Goal: Task Accomplishment & Management: Use online tool/utility

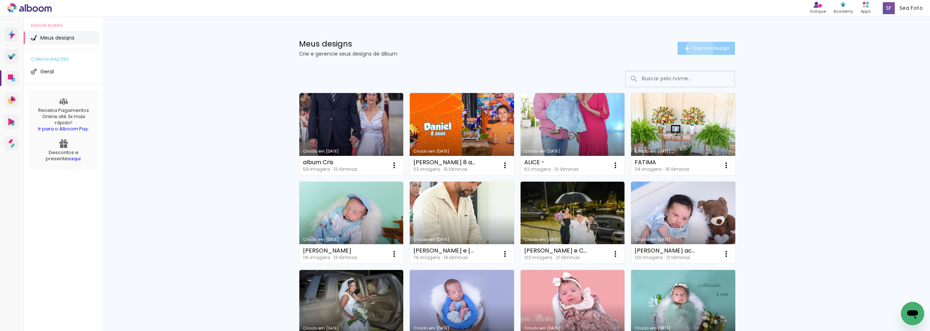
click at [695, 49] on span "Criar um design" at bounding box center [710, 48] width 38 height 5
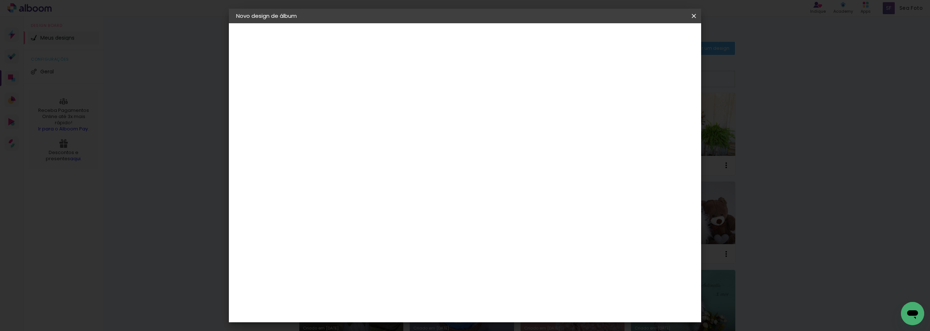
click at [355, 97] on input at bounding box center [355, 97] width 0 height 11
type input "a"
type input "Bruna e [PERSON_NAME]"
type paper-input "Bruna e [PERSON_NAME]"
click at [0, 0] on slot "Avançar" at bounding box center [0, 0] width 0 height 0
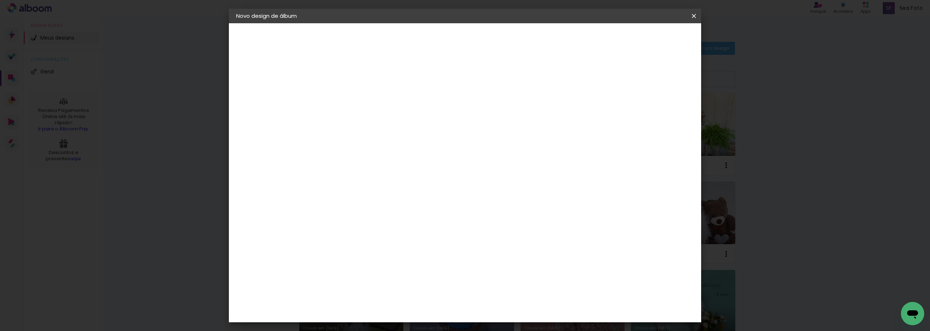
scroll to position [981, 0]
click at [386, 316] on div "[PERSON_NAME]" at bounding box center [374, 319] width 48 height 6
click at [0, 0] on slot "Avançar" at bounding box center [0, 0] width 0 height 0
click at [392, 122] on iron-icon at bounding box center [387, 126] width 9 height 9
click at [0, 0] on slot "Encadernados" at bounding box center [0, 0] width 0 height 0
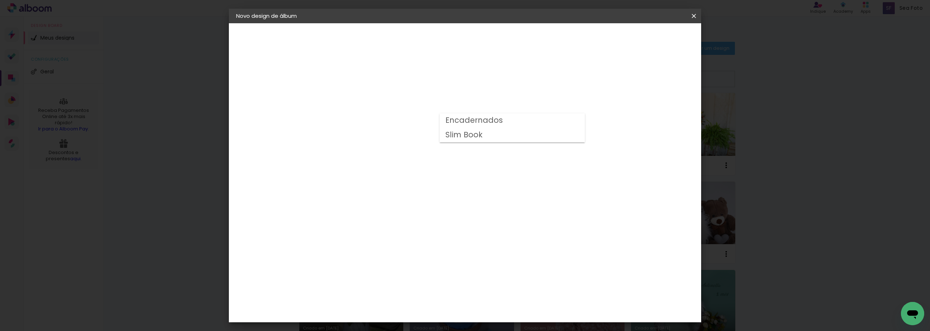
type input "Encadernados"
click at [431, 313] on span "20 × 25 cm" at bounding box center [417, 320] width 27 height 15
click at [0, 0] on slot "Avançar" at bounding box center [0, 0] width 0 height 0
click at [580, 78] on div at bounding box center [576, 78] width 7 height 7
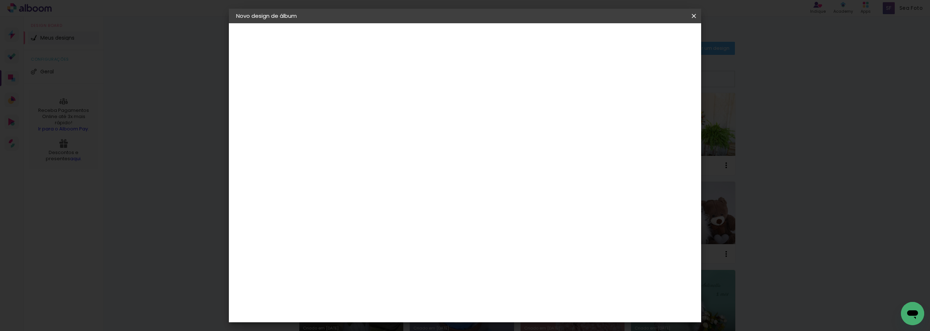
type paper-checkbox "on"
click at [621, 38] on span "Iniciar design" at bounding box center [604, 38] width 33 height 5
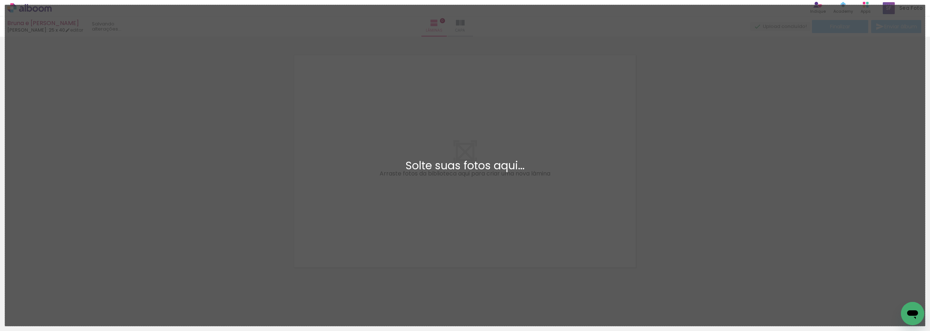
scroll to position [9, 0]
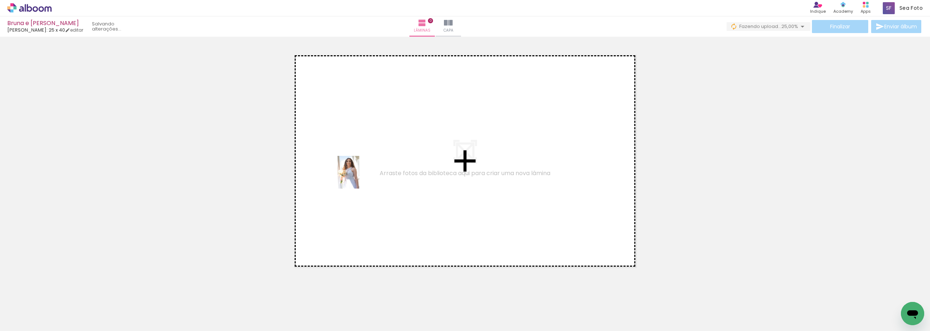
drag, startPoint x: 76, startPoint y: 306, endPoint x: 359, endPoint y: 178, distance: 311.4
click at [359, 178] on quentale-workspace at bounding box center [465, 165] width 930 height 331
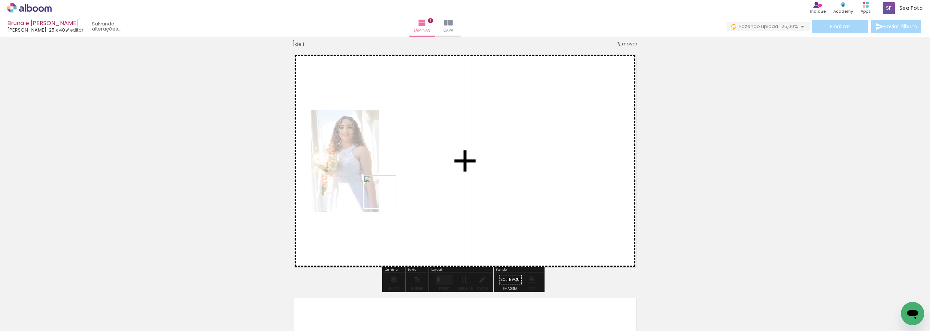
drag, startPoint x: 116, startPoint y: 306, endPoint x: 397, endPoint y: 188, distance: 304.5
click at [397, 188] on quentale-workspace at bounding box center [465, 165] width 930 height 331
drag, startPoint x: 158, startPoint y: 312, endPoint x: 409, endPoint y: 198, distance: 275.5
click at [409, 198] on quentale-workspace at bounding box center [465, 165] width 930 height 331
drag, startPoint x: 208, startPoint y: 311, endPoint x: 405, endPoint y: 199, distance: 226.7
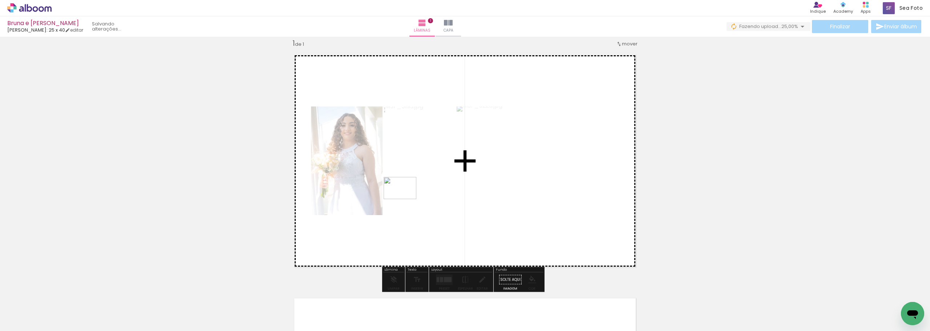
click at [405, 199] on quentale-workspace at bounding box center [465, 165] width 930 height 331
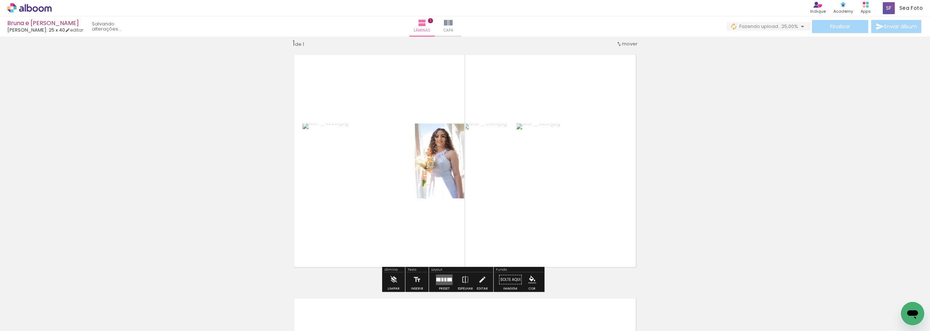
click at [436, 280] on quentale-layouter at bounding box center [444, 279] width 17 height 11
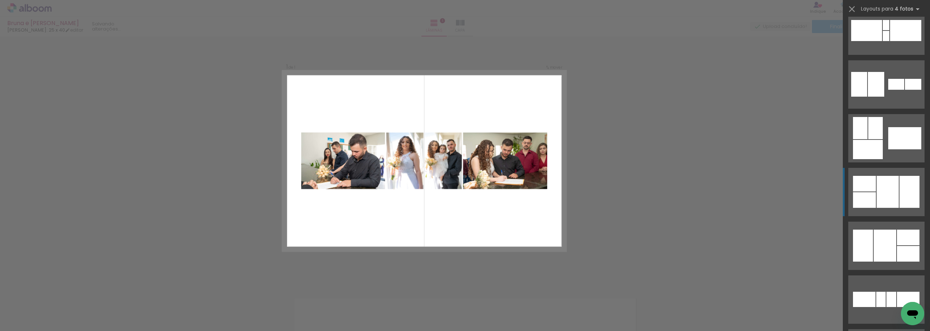
scroll to position [291, 0]
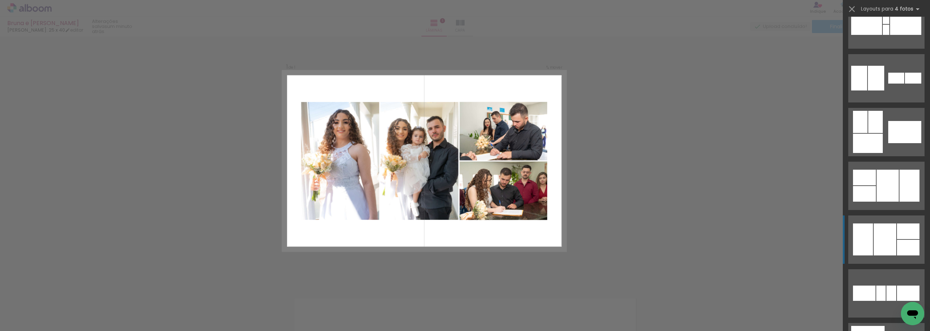
click at [873, 235] on div at bounding box center [884, 239] width 23 height 32
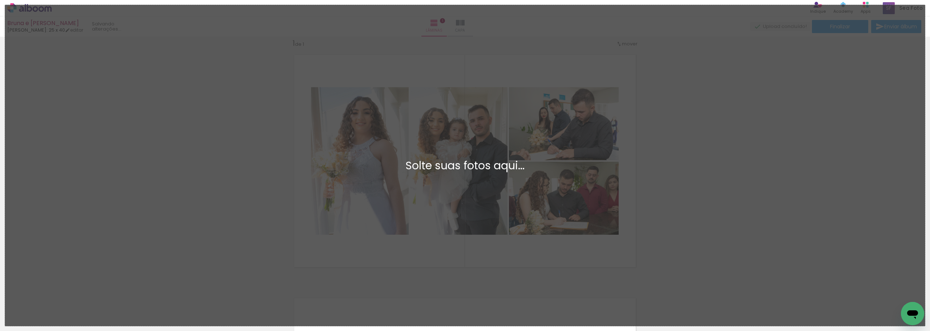
scroll to position [0, 0]
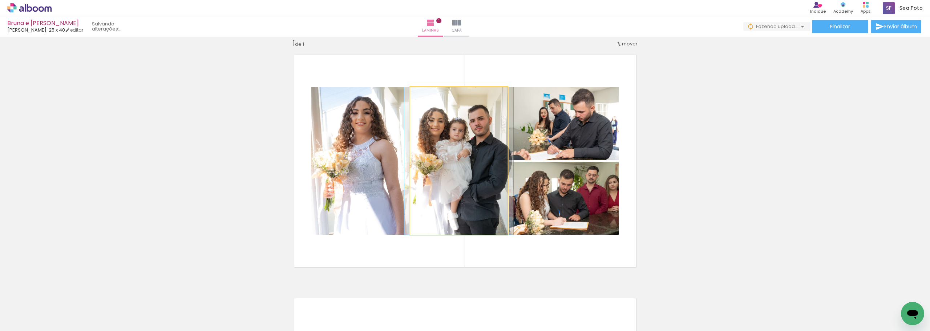
click at [426, 168] on quentale-photo at bounding box center [458, 160] width 97 height 147
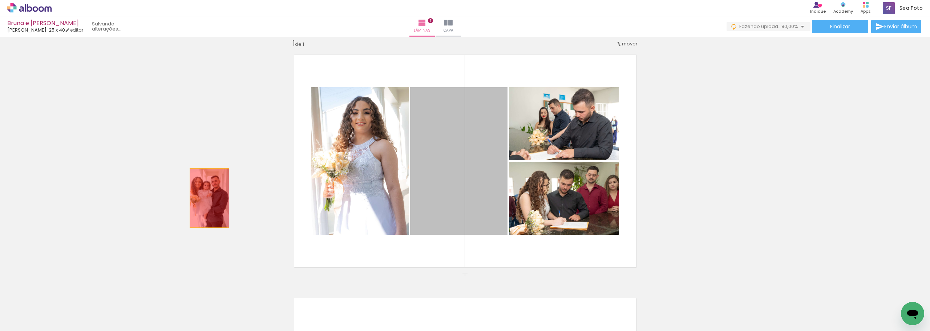
drag, startPoint x: 448, startPoint y: 165, endPoint x: 157, endPoint y: 211, distance: 295.3
click at [164, 205] on div "Inserir lâmina 1 de 1" at bounding box center [465, 273] width 930 height 487
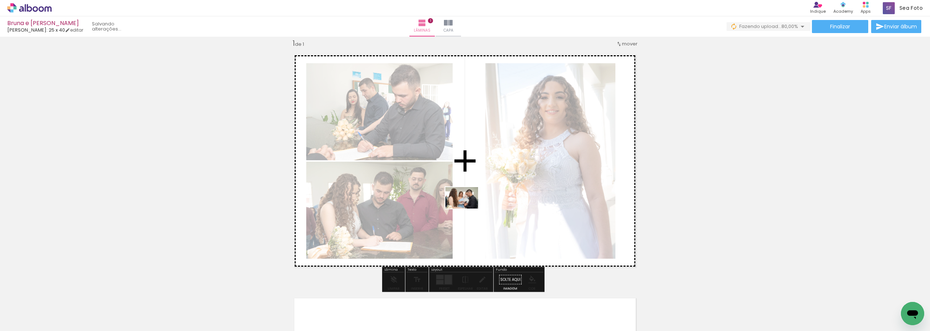
drag, startPoint x: 241, startPoint y: 314, endPoint x: 467, endPoint y: 209, distance: 249.4
click at [467, 209] on quentale-workspace at bounding box center [465, 165] width 930 height 331
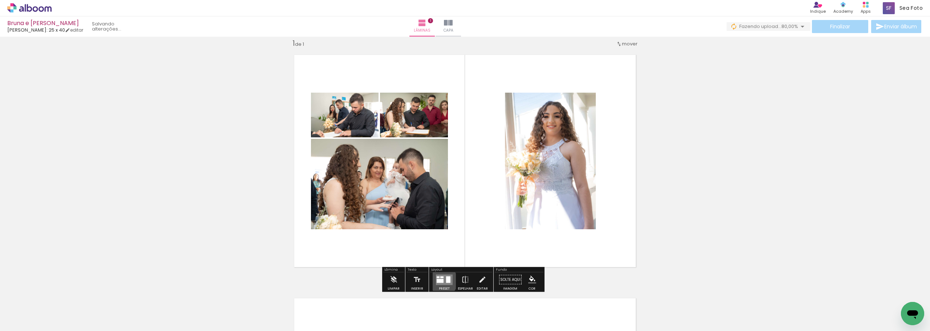
click at [439, 281] on div at bounding box center [440, 281] width 7 height 4
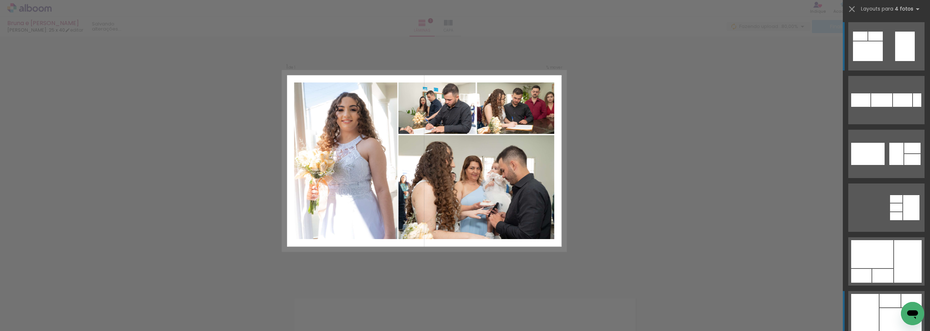
click at [865, 308] on div at bounding box center [865, 315] width 28 height 42
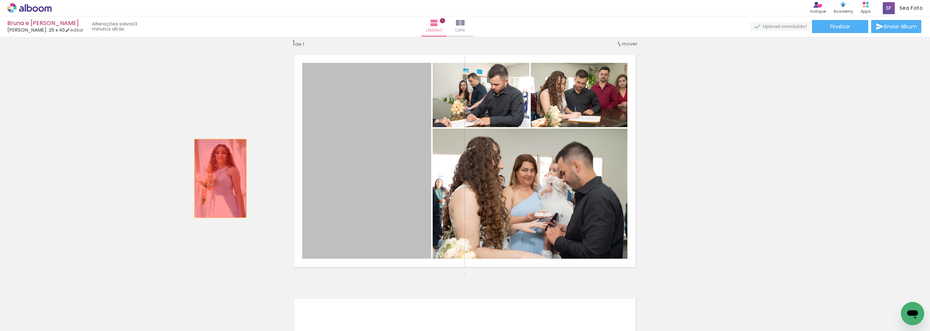
drag, startPoint x: 343, startPoint y: 187, endPoint x: 218, endPoint y: 178, distance: 125.6
click at [218, 178] on div "Inserir lâmina 1 de 1" at bounding box center [465, 273] width 930 height 487
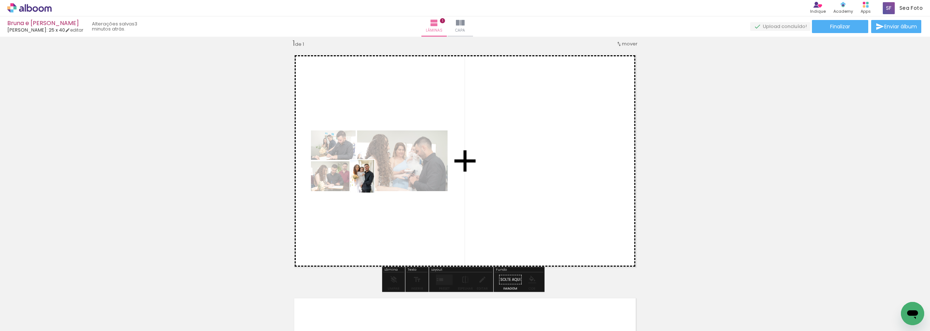
drag, startPoint x: 122, startPoint y: 308, endPoint x: 372, endPoint y: 182, distance: 279.8
click at [372, 182] on quentale-workspace at bounding box center [465, 165] width 930 height 331
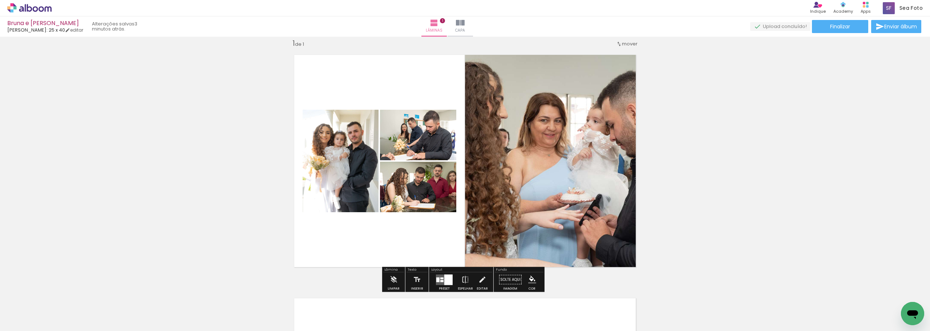
click at [446, 279] on div at bounding box center [448, 279] width 8 height 11
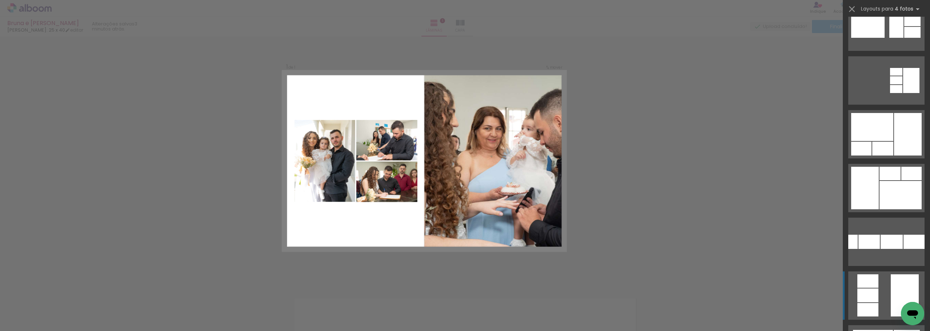
scroll to position [182, 0]
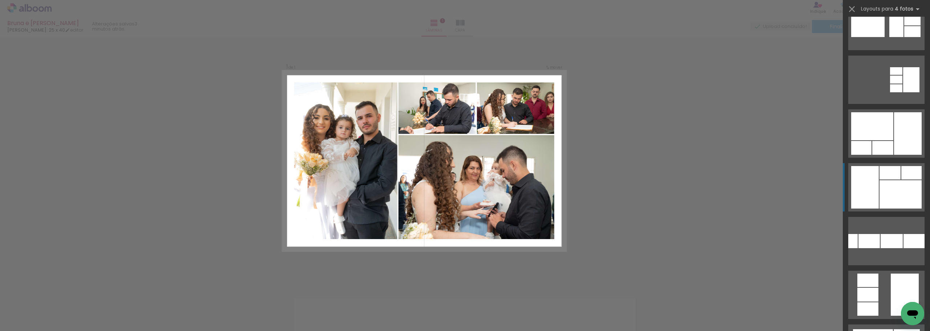
click at [869, 187] on div at bounding box center [865, 187] width 28 height 42
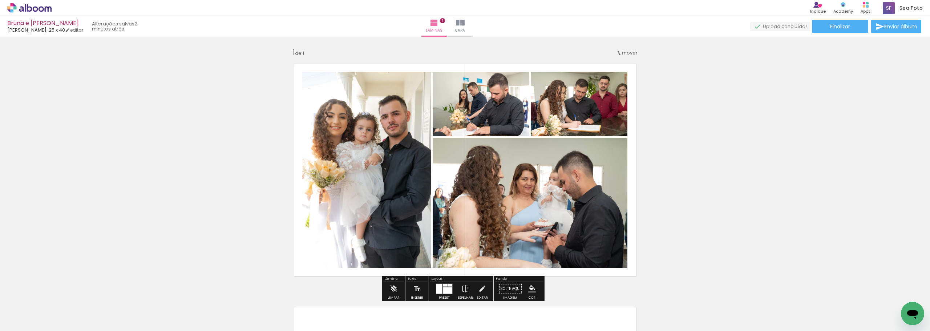
scroll to position [0, 0]
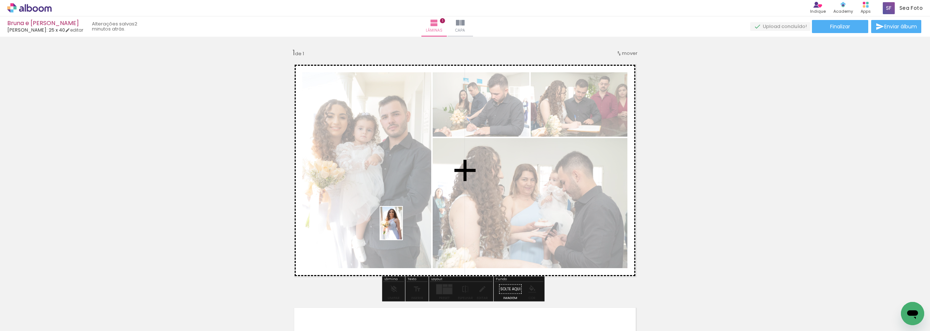
drag, startPoint x: 66, startPoint y: 309, endPoint x: 404, endPoint y: 222, distance: 348.5
click at [405, 222] on quentale-workspace at bounding box center [465, 165] width 930 height 331
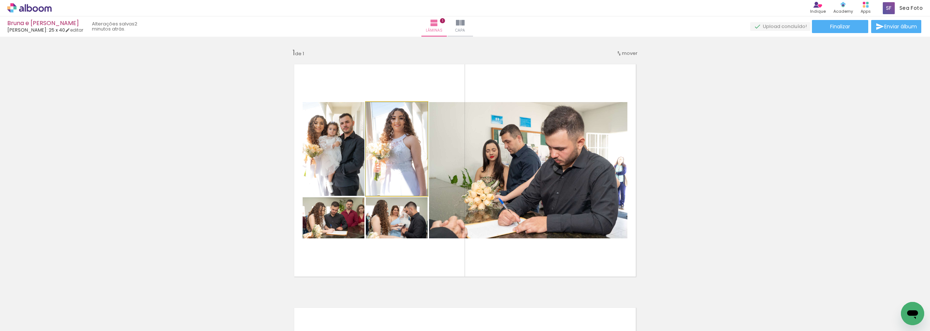
click at [400, 157] on quentale-photo at bounding box center [397, 149] width 62 height 94
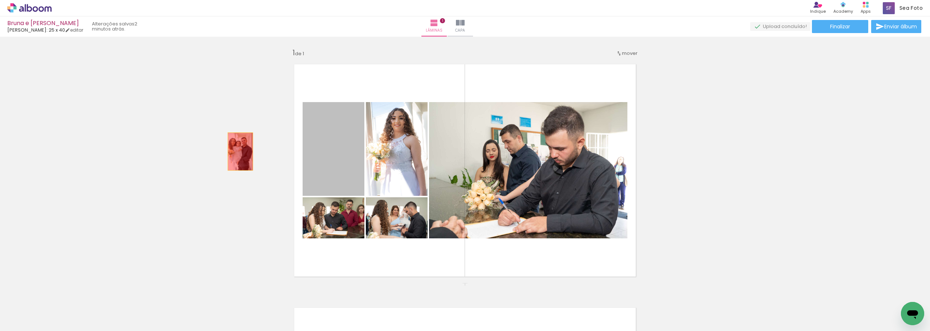
drag, startPoint x: 332, startPoint y: 158, endPoint x: 232, endPoint y: 151, distance: 99.7
click at [232, 151] on div "Inserir lâmina 1 de 1" at bounding box center [465, 282] width 930 height 487
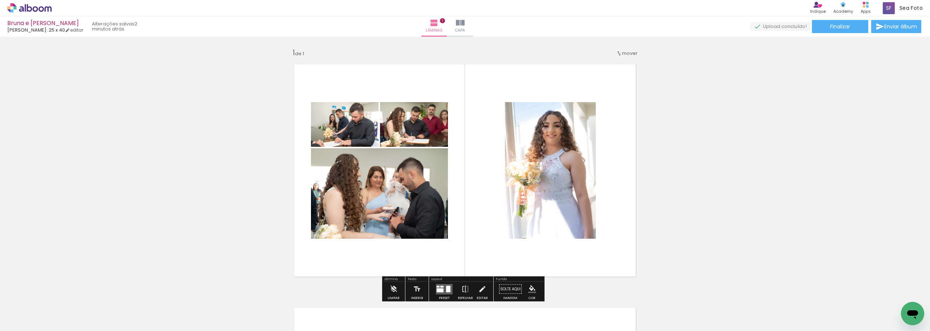
scroll to position [109, 0]
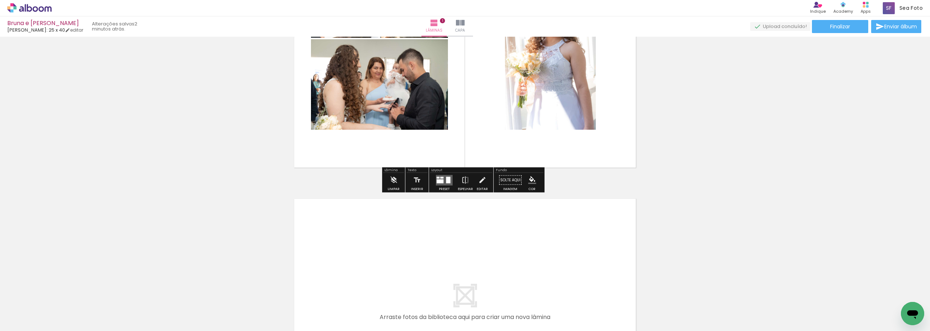
click at [442, 181] on quentale-layouter at bounding box center [444, 180] width 17 height 11
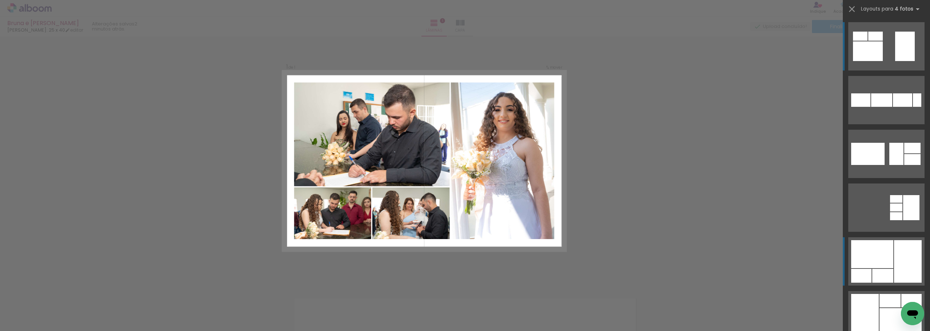
scroll to position [73, 0]
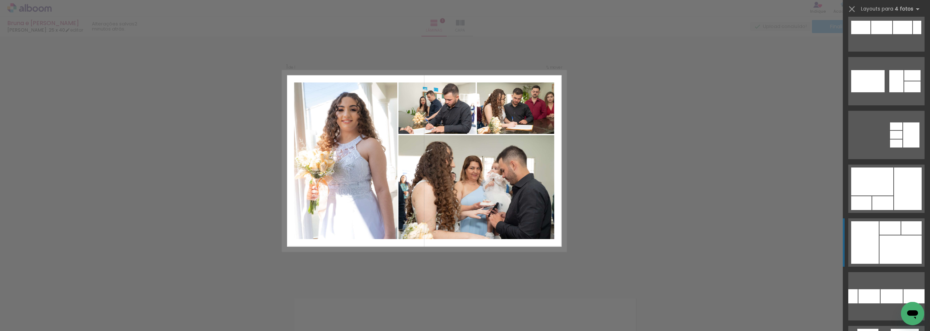
click at [864, 233] on div at bounding box center [865, 242] width 28 height 42
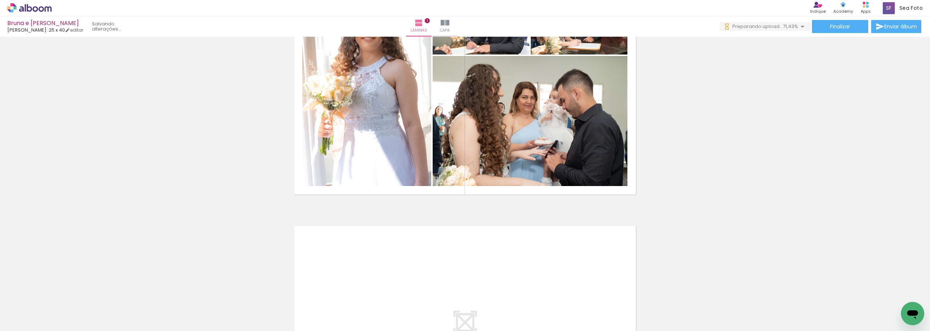
scroll to position [227, 0]
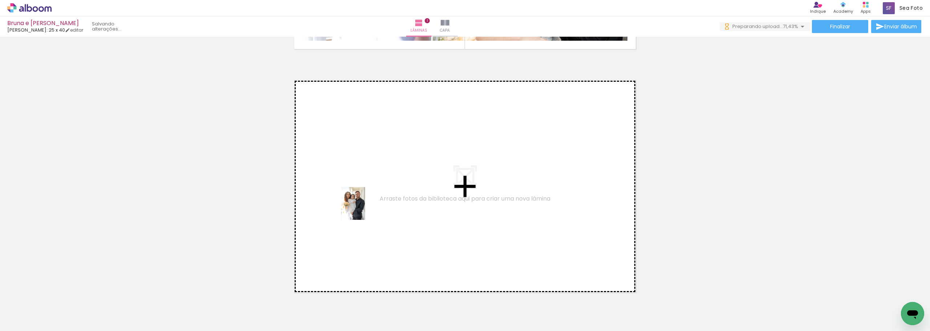
drag, startPoint x: 114, startPoint y: 313, endPoint x: 363, endPoint y: 209, distance: 269.2
click at [363, 209] on quentale-workspace at bounding box center [465, 165] width 930 height 331
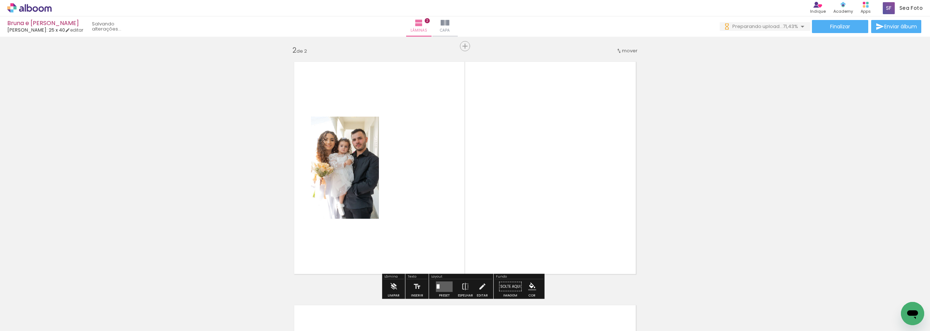
scroll to position [253, 0]
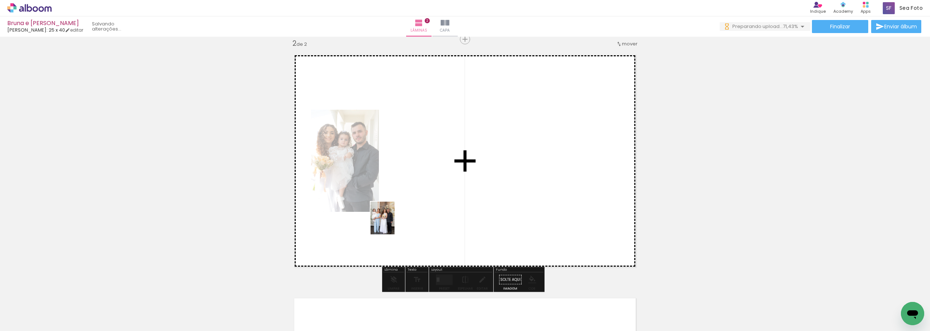
drag, startPoint x: 283, startPoint y: 311, endPoint x: 402, endPoint y: 207, distance: 158.0
click at [402, 207] on quentale-workspace at bounding box center [465, 165] width 930 height 331
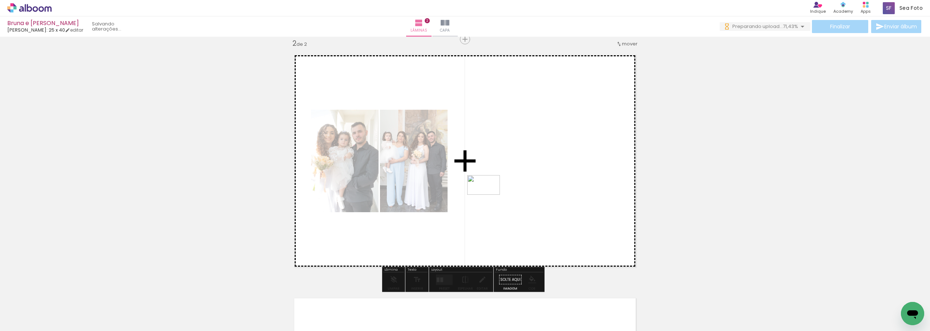
drag, startPoint x: 316, startPoint y: 307, endPoint x: 500, endPoint y: 186, distance: 220.4
click at [498, 186] on quentale-workspace at bounding box center [465, 165] width 930 height 331
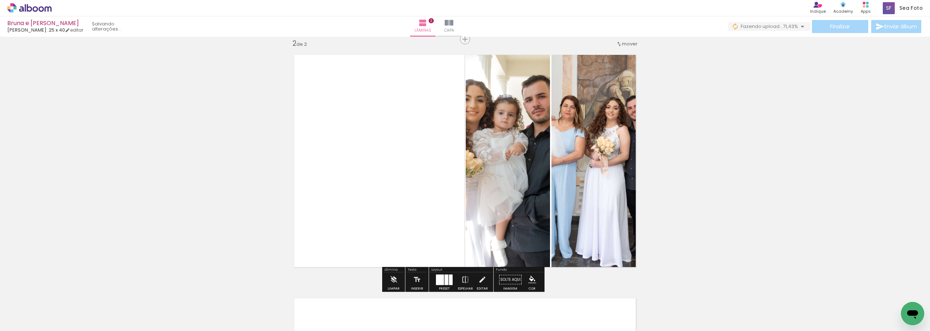
click at [439, 283] on div at bounding box center [440, 279] width 8 height 11
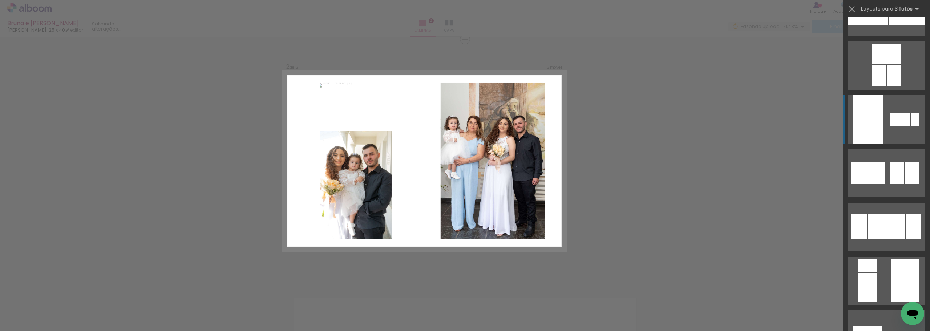
scroll to position [472, 0]
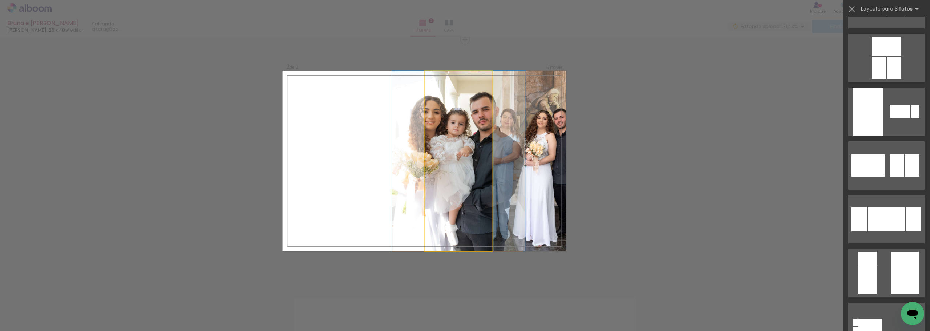
click at [476, 247] on quentale-photo at bounding box center [459, 161] width 68 height 180
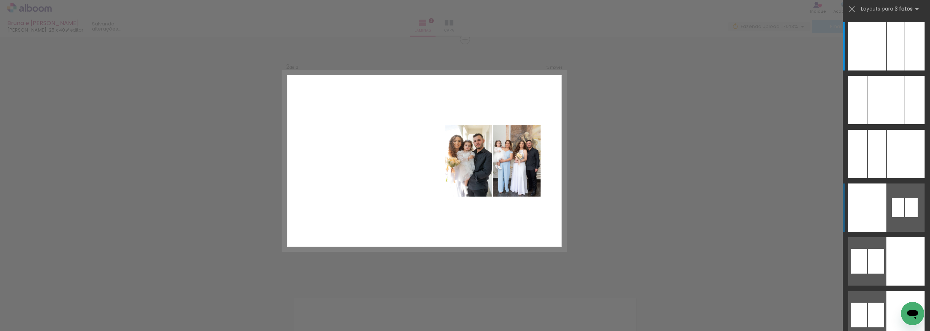
click at [859, 209] on div at bounding box center [867, 207] width 38 height 48
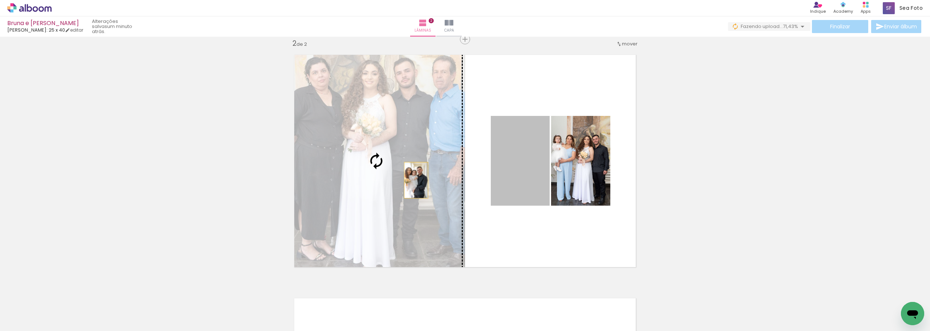
drag, startPoint x: 508, startPoint y: 176, endPoint x: 413, endPoint y: 180, distance: 94.5
click at [0, 0] on slot at bounding box center [0, 0] width 0 height 0
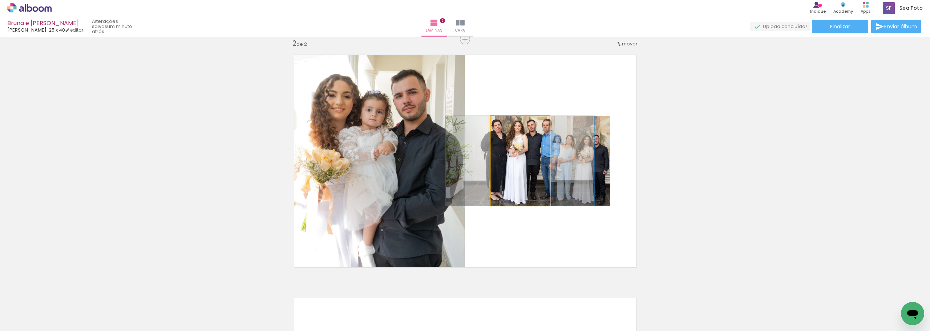
click at [520, 176] on quentale-photo at bounding box center [520, 161] width 59 height 90
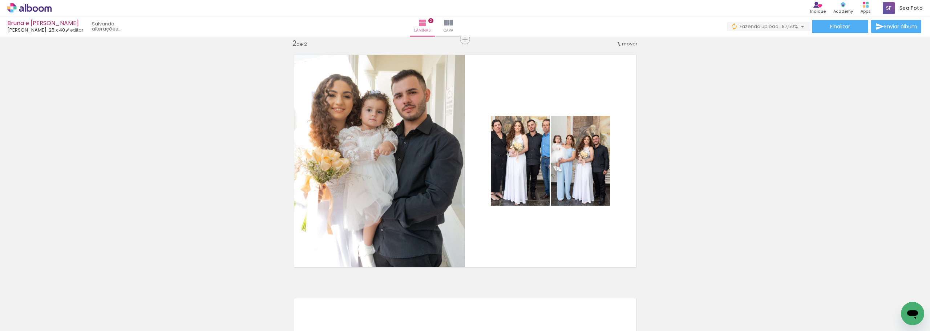
click at [60, 314] on iron-horizontal-list at bounding box center [52, 307] width 15 height 45
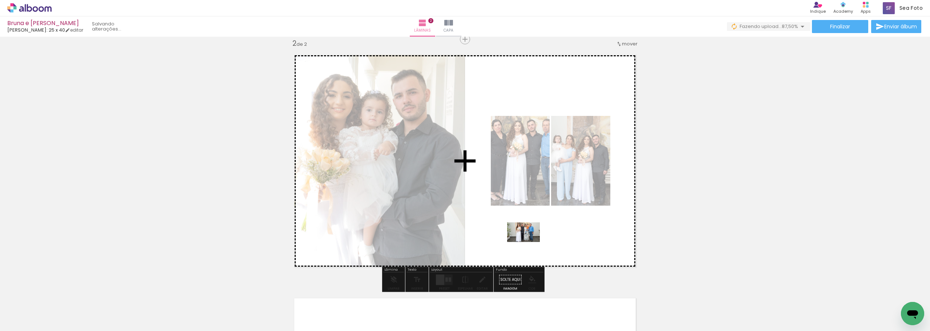
drag, startPoint x: 363, startPoint y: 308, endPoint x: 529, endPoint y: 244, distance: 177.6
click at [529, 244] on quentale-workspace at bounding box center [465, 165] width 930 height 331
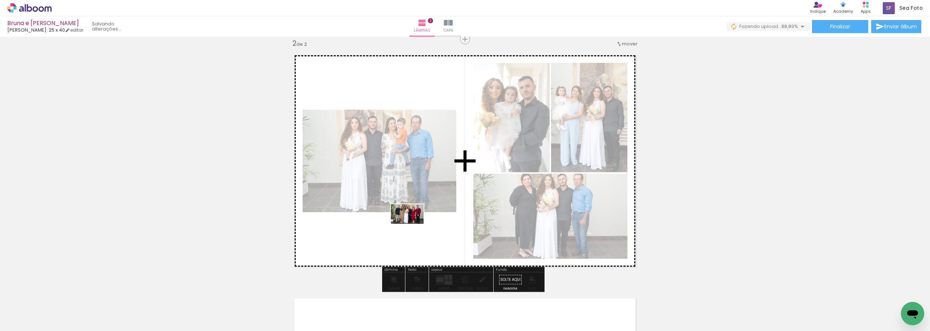
drag, startPoint x: 400, startPoint y: 310, endPoint x: 413, endPoint y: 226, distance: 84.8
click at [413, 226] on quentale-workspace at bounding box center [465, 165] width 930 height 331
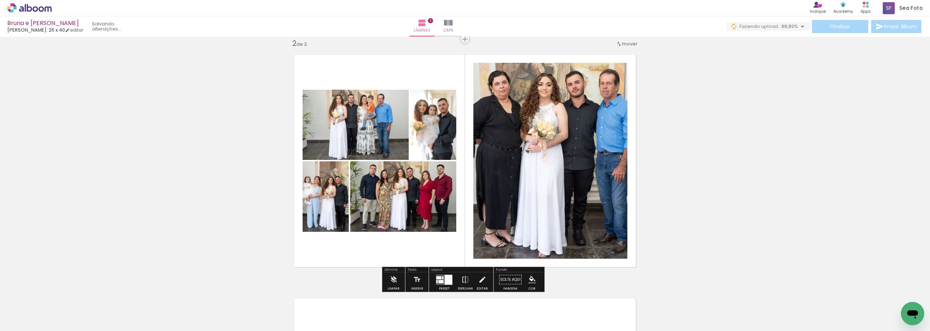
click at [439, 278] on div at bounding box center [438, 277] width 5 height 3
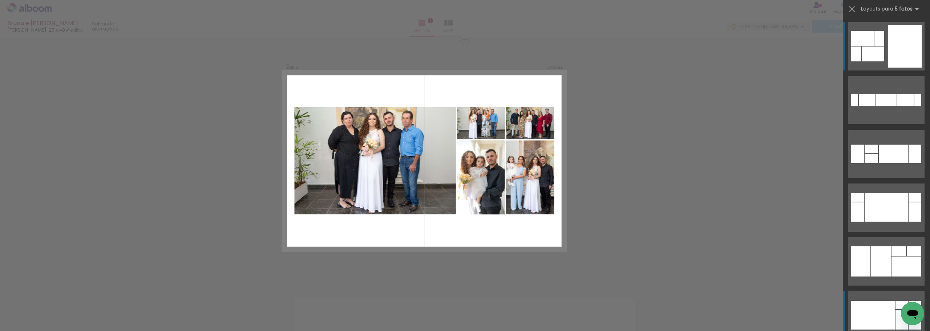
click at [876, 306] on div at bounding box center [873, 315] width 44 height 29
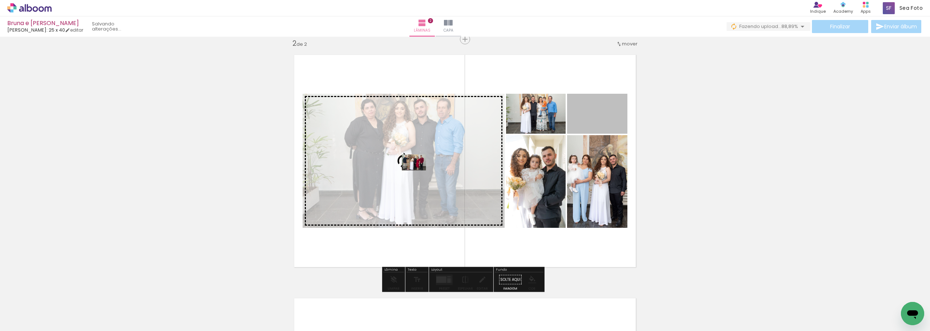
drag, startPoint x: 589, startPoint y: 117, endPoint x: 411, endPoint y: 163, distance: 183.8
click at [0, 0] on slot at bounding box center [0, 0] width 0 height 0
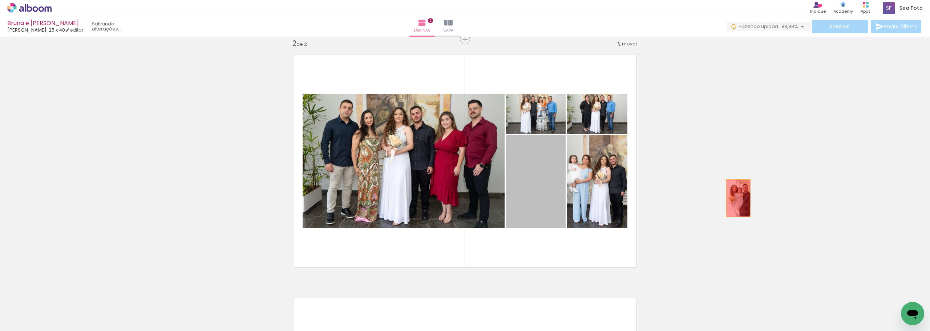
drag, startPoint x: 534, startPoint y: 206, endPoint x: 735, endPoint y: 198, distance: 201.7
click at [735, 198] on div "Inserir lâmina 1 de 2 Inserir lâmina 2 de 2" at bounding box center [465, 151] width 930 height 730
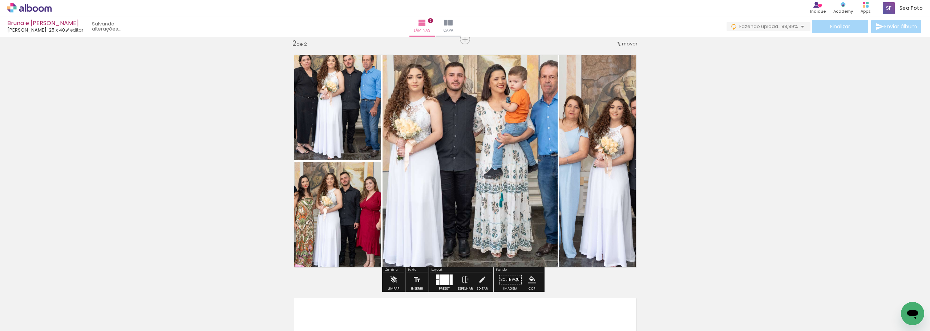
click at [446, 281] on div at bounding box center [444, 279] width 10 height 11
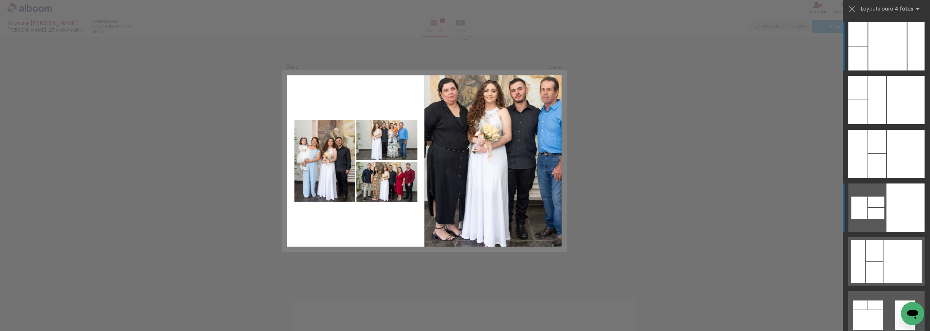
click at [871, 212] on div at bounding box center [876, 213] width 16 height 11
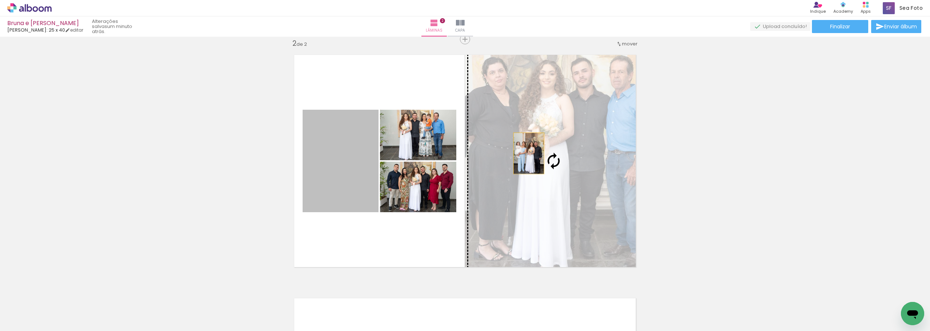
drag, startPoint x: 349, startPoint y: 163, endPoint x: 527, endPoint y: 152, distance: 177.9
click at [0, 0] on slot at bounding box center [0, 0] width 0 height 0
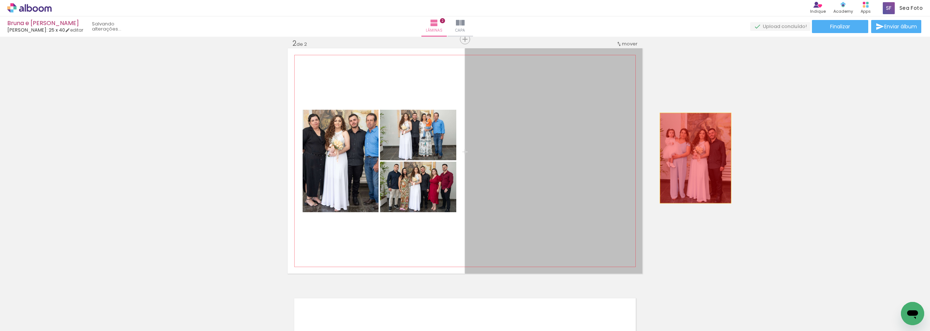
drag, startPoint x: 587, startPoint y: 164, endPoint x: 729, endPoint y: 155, distance: 142.6
click at [728, 155] on div "Inserir lâmina 1 de 2 Inserir lâmina 2 de 2" at bounding box center [465, 151] width 930 height 730
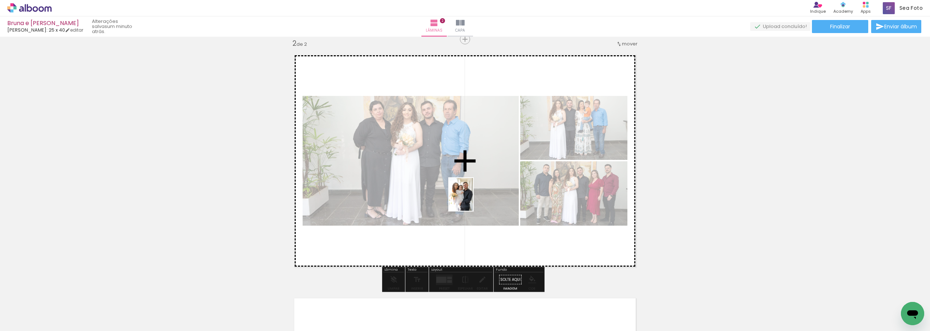
drag, startPoint x: 118, startPoint y: 307, endPoint x: 471, endPoint y: 199, distance: 368.5
click at [471, 199] on quentale-workspace at bounding box center [465, 165] width 930 height 331
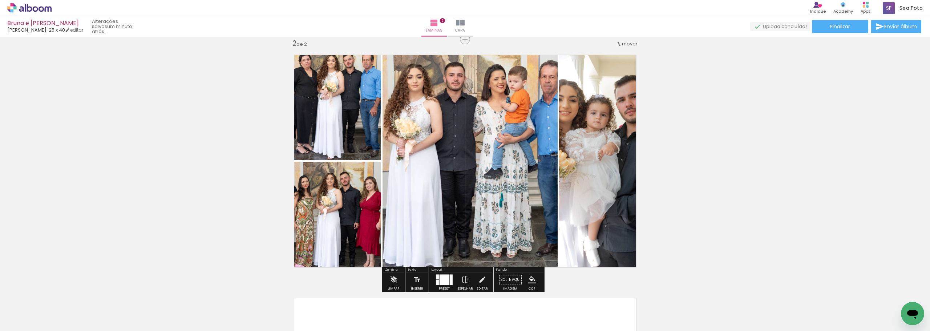
click at [442, 280] on div at bounding box center [444, 279] width 10 height 11
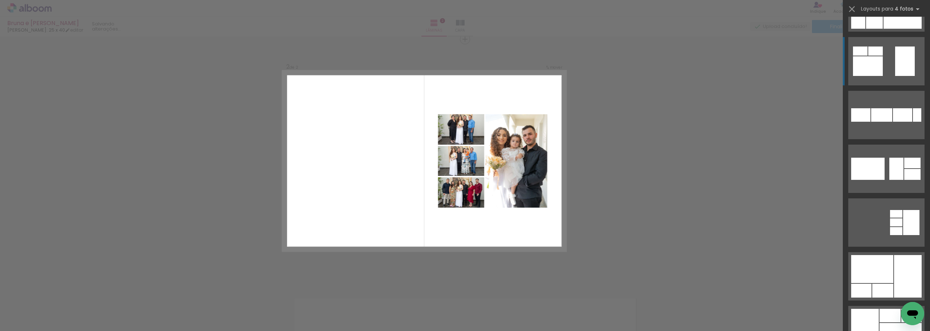
scroll to position [254, 0]
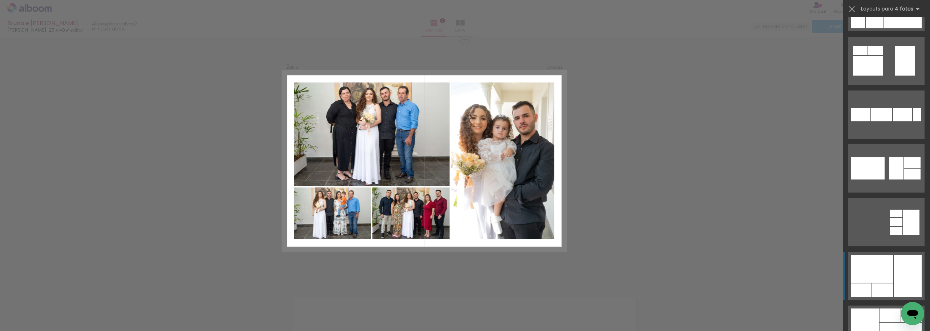
click at [879, 270] on div at bounding box center [872, 269] width 42 height 28
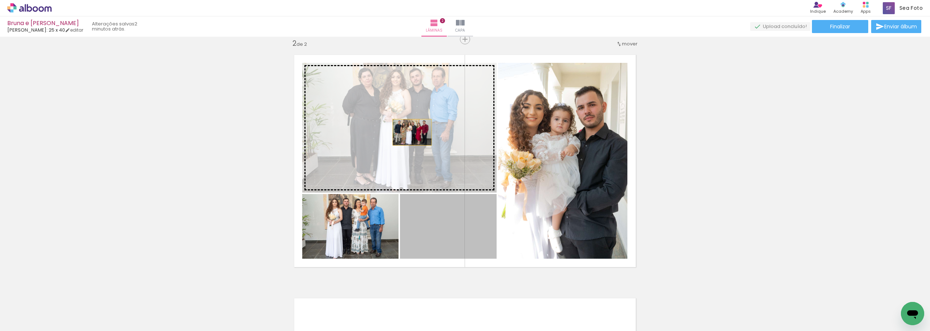
drag, startPoint x: 442, startPoint y: 229, endPoint x: 409, endPoint y: 132, distance: 101.9
click at [0, 0] on slot at bounding box center [0, 0] width 0 height 0
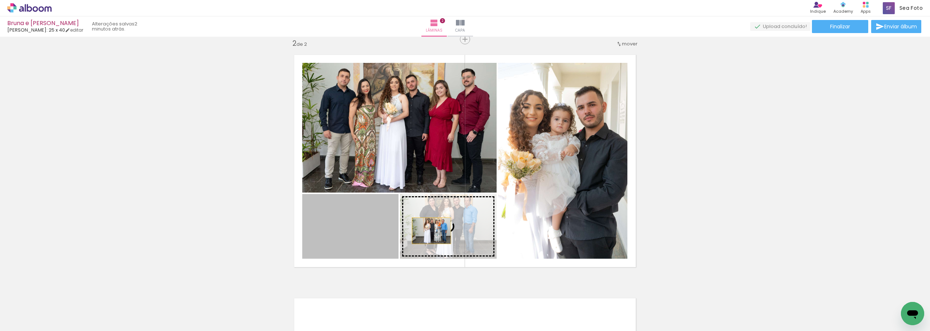
drag, startPoint x: 349, startPoint y: 232, endPoint x: 434, endPoint y: 231, distance: 85.0
click at [0, 0] on slot at bounding box center [0, 0] width 0 height 0
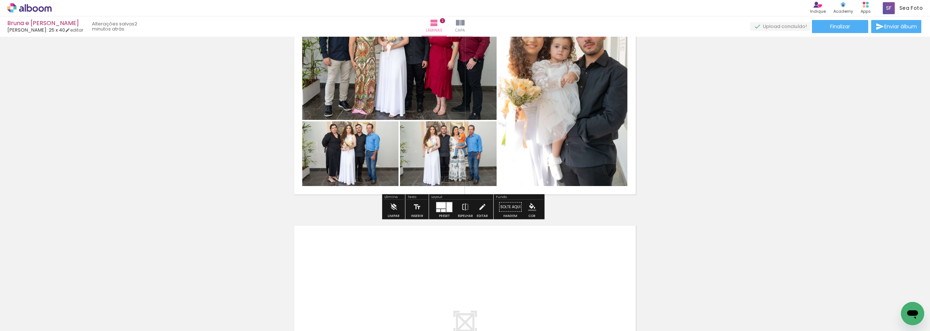
scroll to position [434, 0]
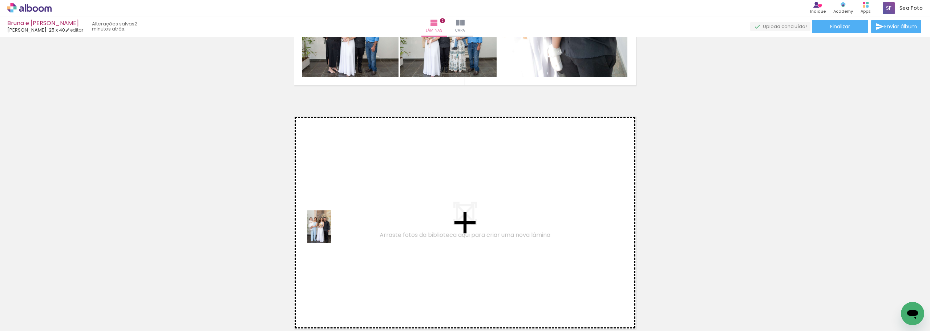
drag, startPoint x: 273, startPoint y: 310, endPoint x: 329, endPoint y: 232, distance: 96.3
click at [329, 232] on quentale-workspace at bounding box center [465, 165] width 930 height 331
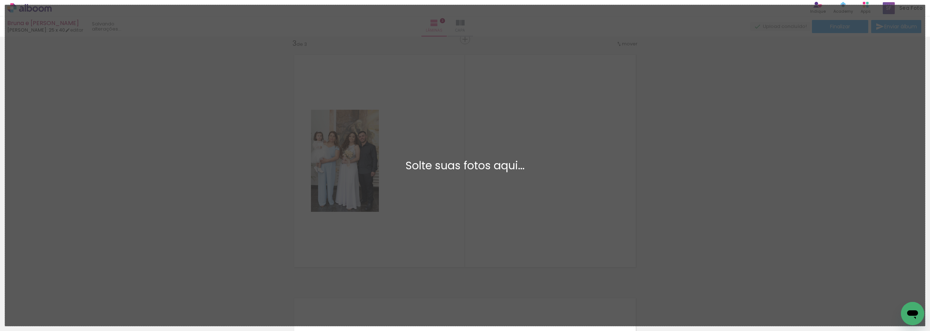
scroll to position [0, 0]
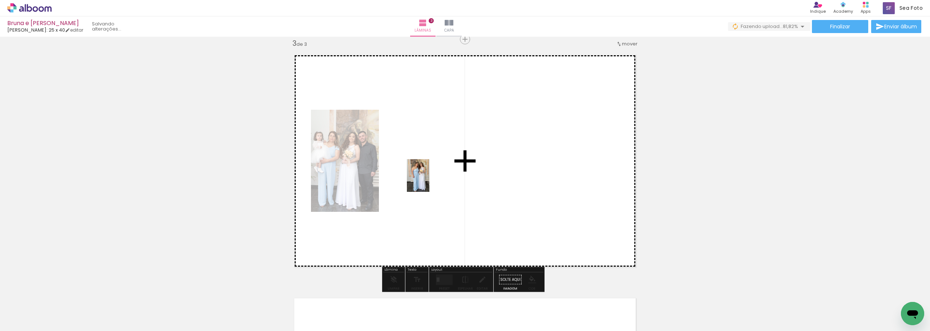
drag, startPoint x: 445, startPoint y: 315, endPoint x: 429, endPoint y: 181, distance: 135.4
click at [429, 181] on quentale-workspace at bounding box center [465, 165] width 930 height 331
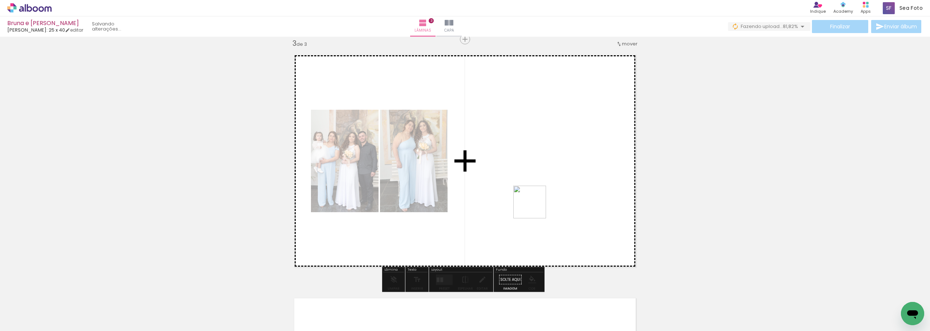
drag, startPoint x: 492, startPoint y: 309, endPoint x: 536, endPoint y: 204, distance: 113.6
click at [536, 204] on quentale-workspace at bounding box center [465, 165] width 930 height 331
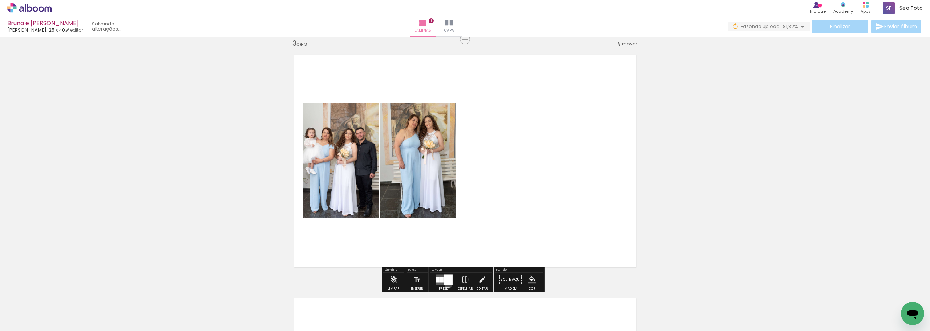
click at [446, 285] on div at bounding box center [444, 279] width 20 height 15
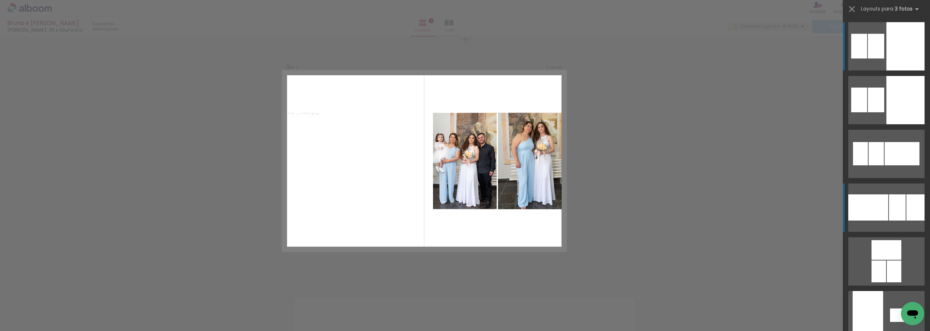
click at [872, 211] on div at bounding box center [868, 207] width 40 height 26
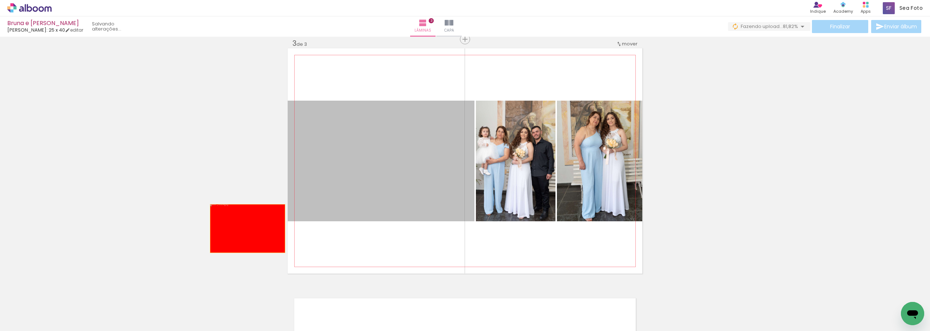
drag, startPoint x: 407, startPoint y: 188, endPoint x: 229, endPoint y: 219, distance: 181.0
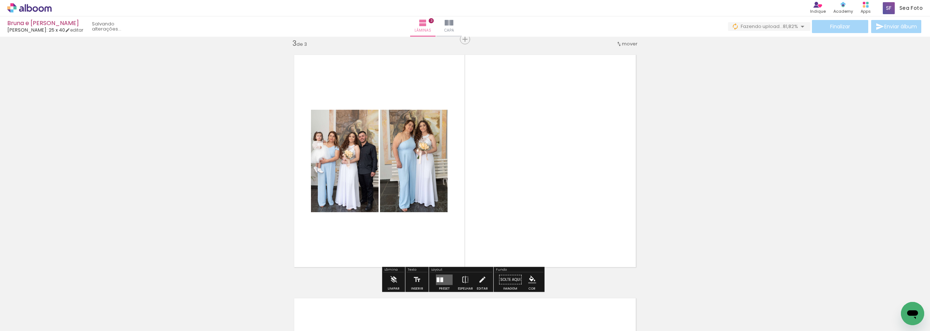
click at [446, 279] on quentale-layouter at bounding box center [444, 279] width 17 height 11
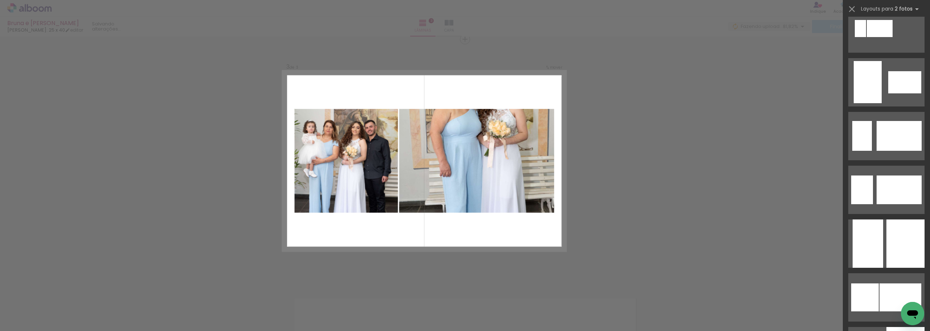
scroll to position [2034, 0]
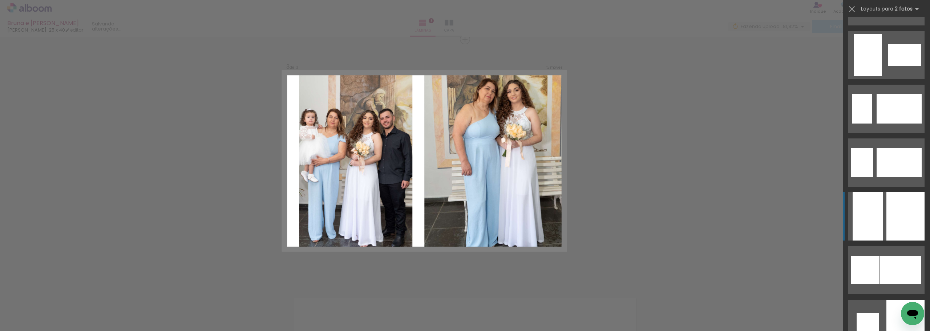
click at [890, 216] on div at bounding box center [905, 216] width 38 height 48
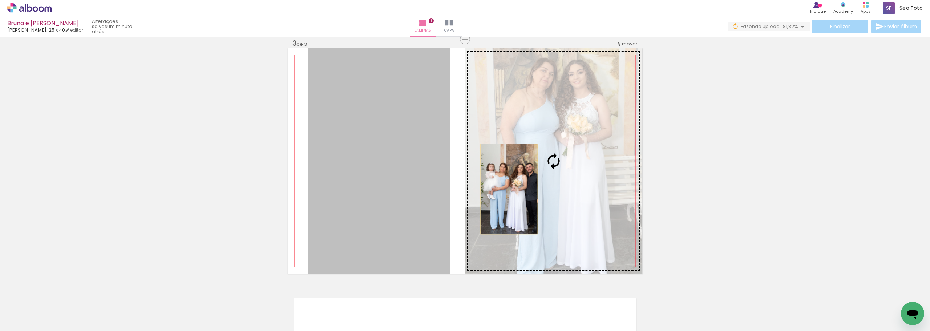
drag, startPoint x: 365, startPoint y: 200, endPoint x: 506, endPoint y: 189, distance: 141.7
click at [0, 0] on slot at bounding box center [0, 0] width 0 height 0
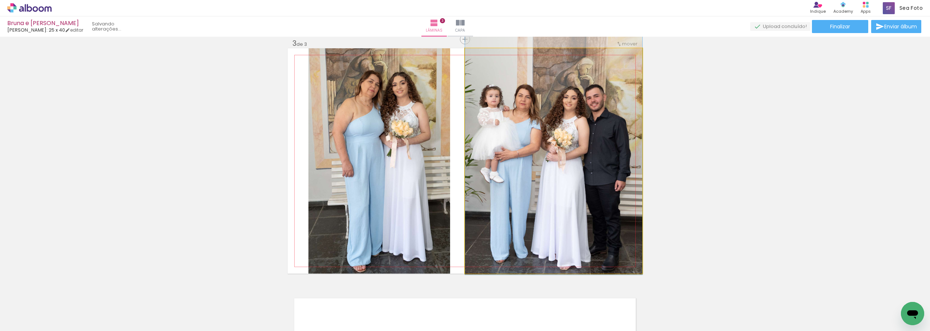
drag, startPoint x: 554, startPoint y: 175, endPoint x: 555, endPoint y: 168, distance: 6.6
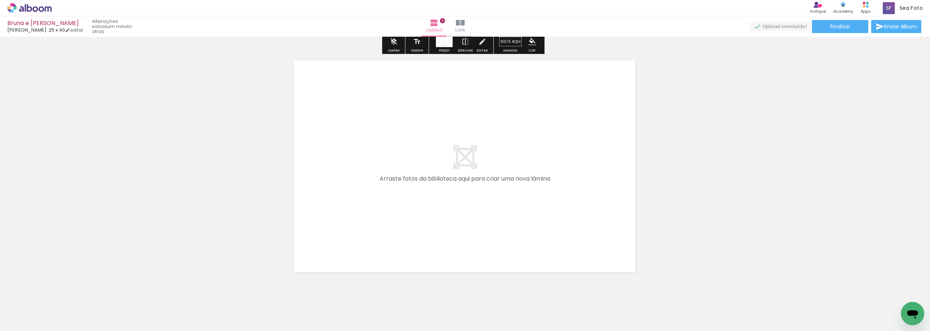
scroll to position [753, 0]
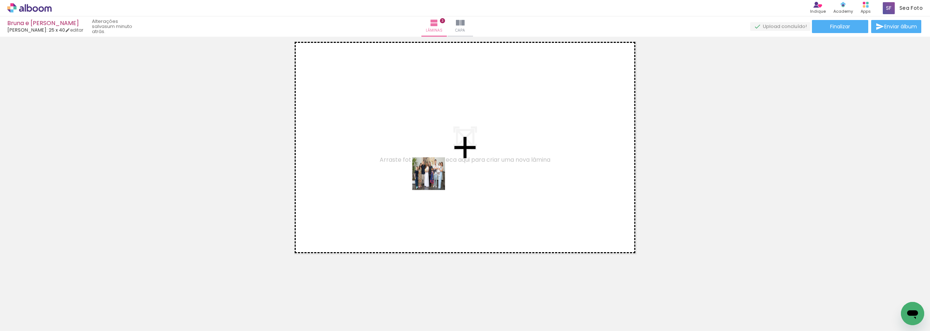
drag, startPoint x: 488, startPoint y: 305, endPoint x: 434, endPoint y: 179, distance: 137.1
click at [434, 179] on quentale-workspace at bounding box center [465, 165] width 930 height 331
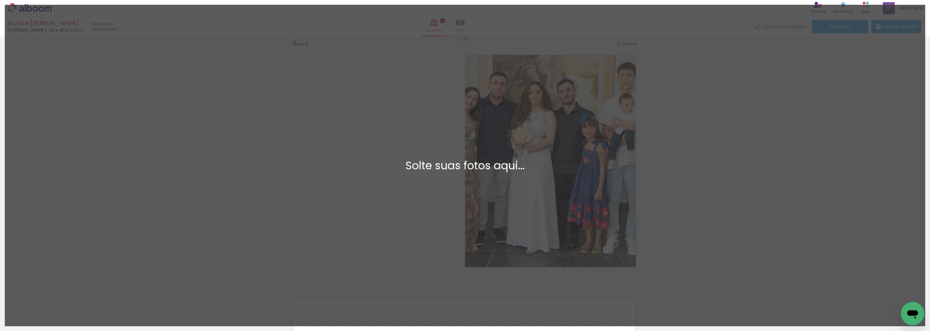
scroll to position [0, 0]
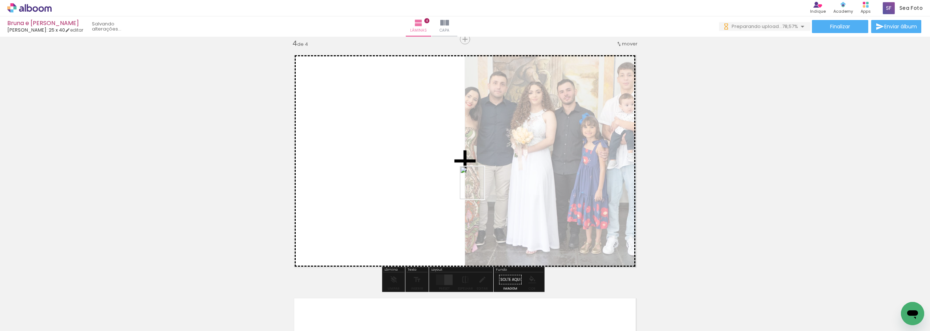
drag, startPoint x: 608, startPoint y: 295, endPoint x: 481, endPoint y: 188, distance: 166.0
click at [481, 188] on quentale-workspace at bounding box center [465, 165] width 930 height 331
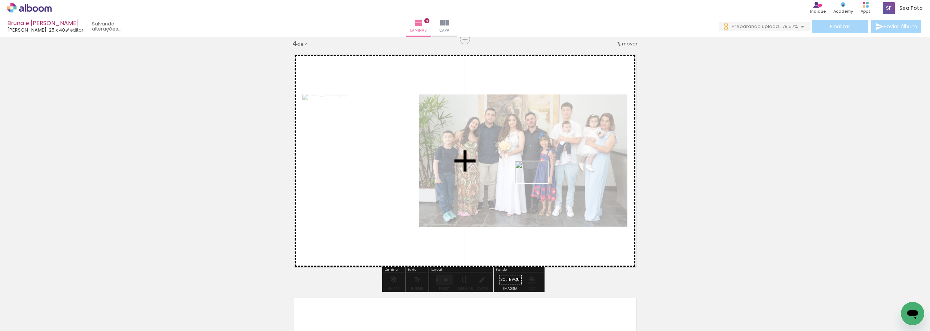
drag, startPoint x: 562, startPoint y: 310, endPoint x: 537, endPoint y: 183, distance: 129.2
click at [537, 183] on quentale-workspace at bounding box center [465, 165] width 930 height 331
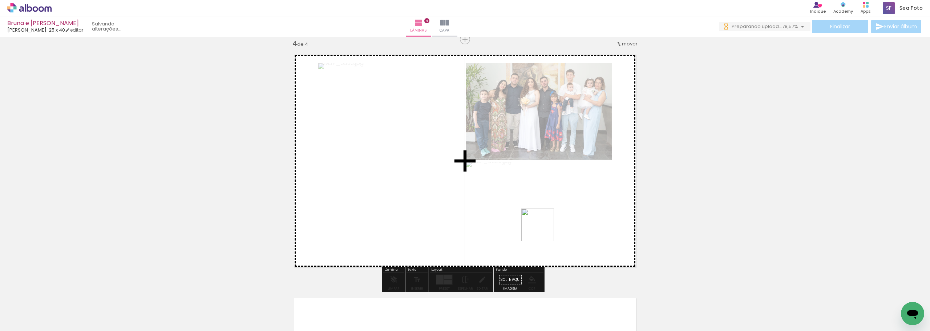
drag, startPoint x: 524, startPoint y: 304, endPoint x: 557, endPoint y: 182, distance: 126.0
click at [557, 182] on quentale-workspace at bounding box center [465, 165] width 930 height 331
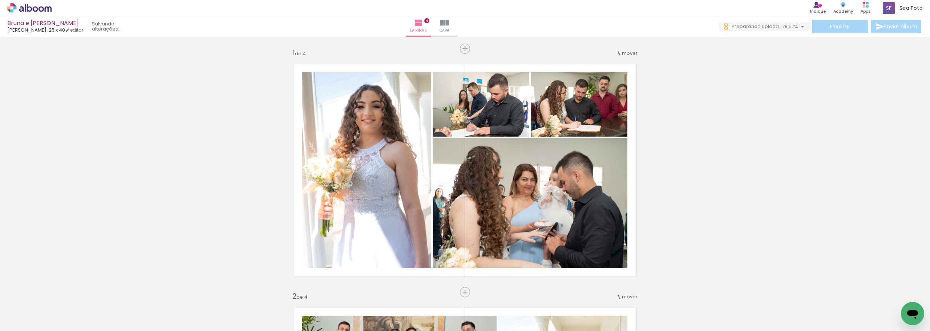
scroll to position [2034, 0]
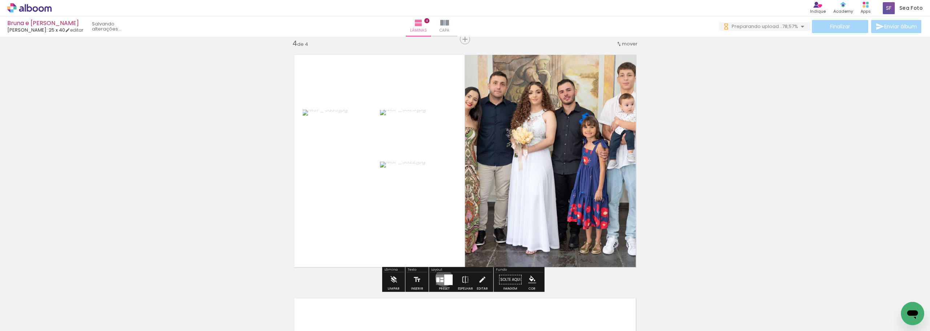
click at [442, 278] on quentale-layouter at bounding box center [444, 279] width 17 height 11
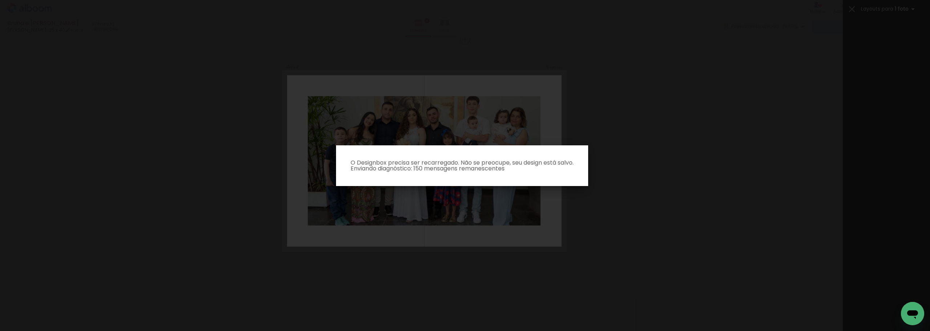
scroll to position [2857, 0]
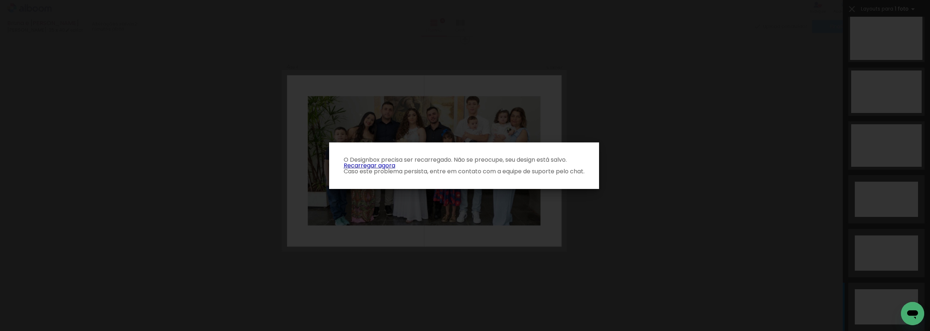
click at [541, 199] on iron-overlay-backdrop at bounding box center [465, 165] width 930 height 331
click at [384, 166] on link "Recarregar agora" at bounding box center [370, 165] width 52 height 8
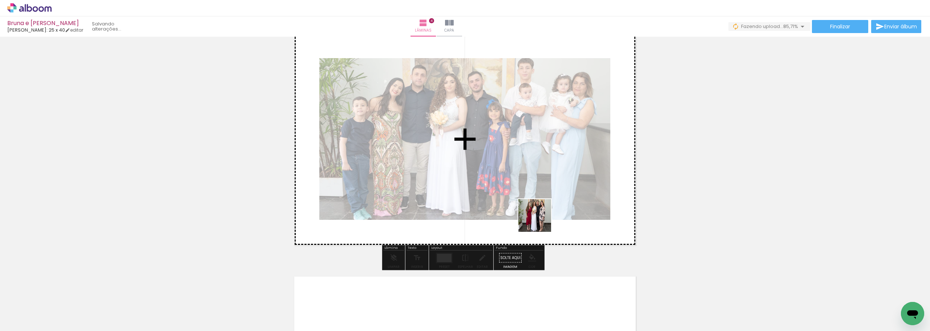
drag, startPoint x: 523, startPoint y: 303, endPoint x: 541, endPoint y: 213, distance: 92.2
click at [541, 213] on quentale-workspace at bounding box center [465, 165] width 930 height 331
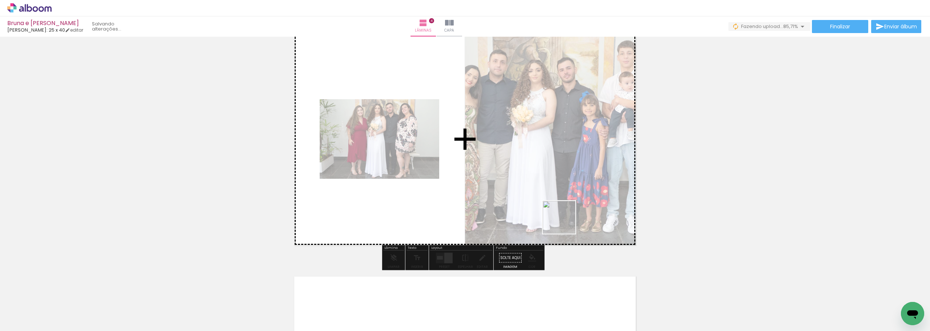
drag, startPoint x: 559, startPoint y: 307, endPoint x: 564, endPoint y: 218, distance: 89.2
click at [564, 218] on quentale-workspace at bounding box center [465, 165] width 930 height 331
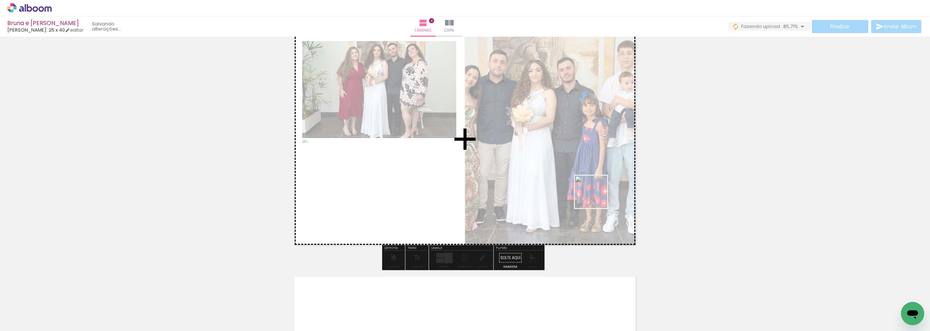
drag, startPoint x: 600, startPoint y: 305, endPoint x: 596, endPoint y: 188, distance: 116.6
click at [596, 188] on quentale-workspace at bounding box center [465, 165] width 930 height 331
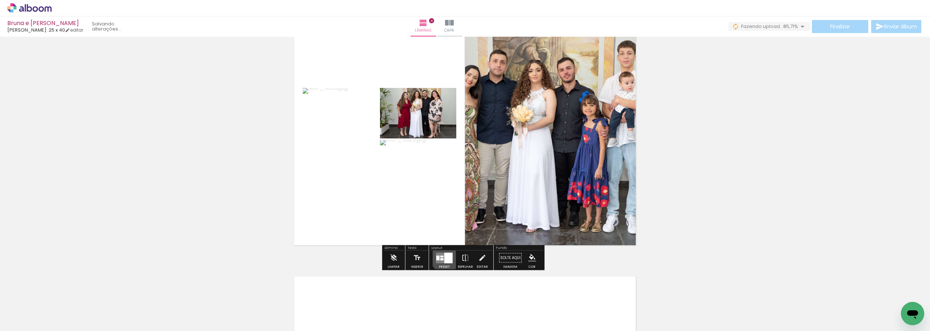
click at [444, 257] on div at bounding box center [448, 257] width 8 height 11
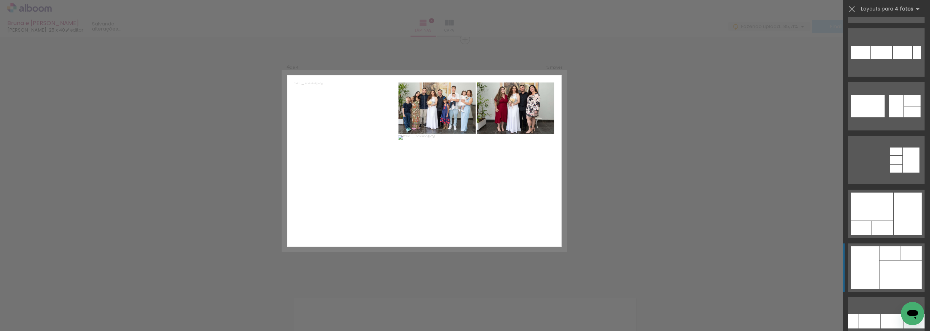
scroll to position [109, 0]
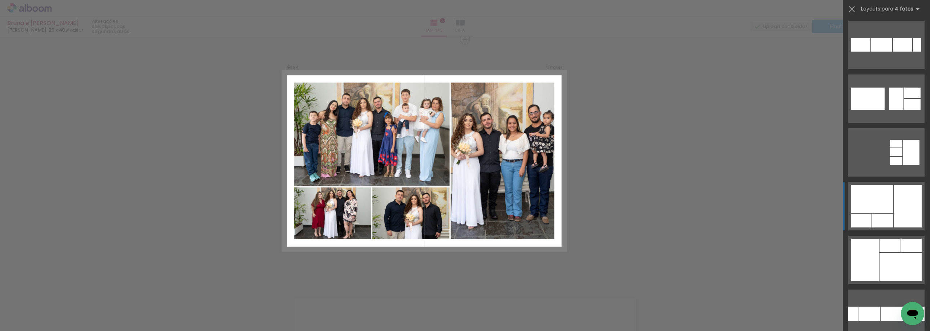
click at [877, 204] on div at bounding box center [872, 199] width 42 height 28
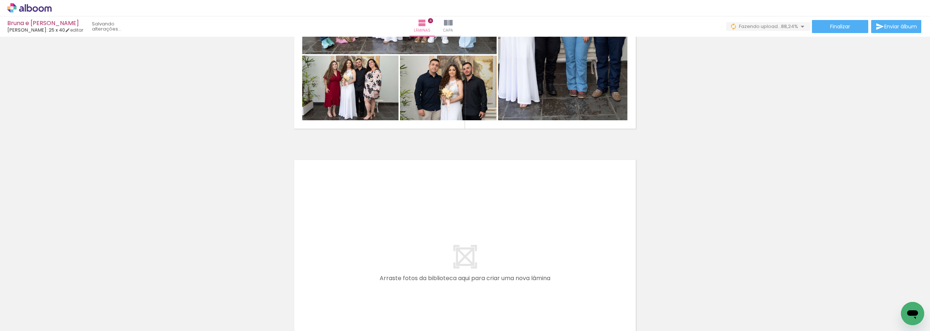
scroll to position [957, 0]
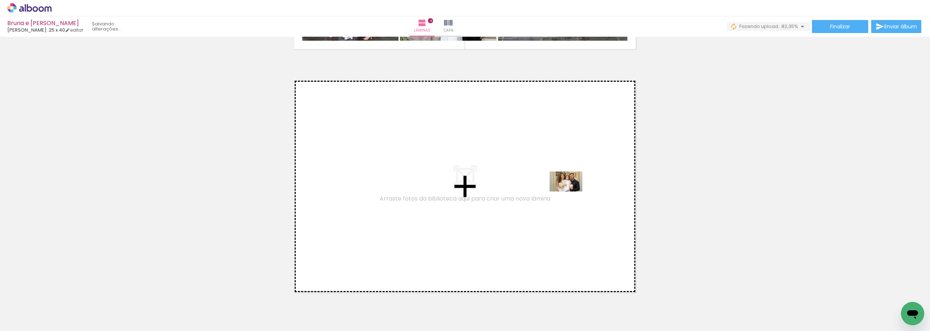
drag, startPoint x: 646, startPoint y: 302, endPoint x: 571, endPoint y: 193, distance: 131.9
click at [571, 193] on quentale-workspace at bounding box center [465, 165] width 930 height 331
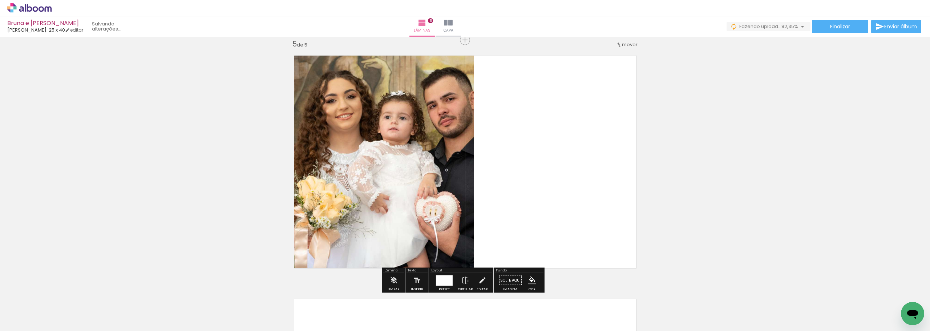
scroll to position [983, 0]
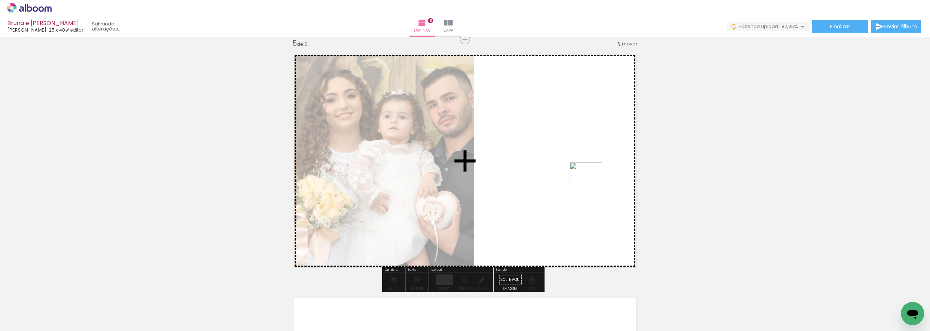
drag, startPoint x: 682, startPoint y: 299, endPoint x: 589, endPoint y: 178, distance: 152.8
click at [589, 178] on quentale-workspace at bounding box center [465, 165] width 930 height 331
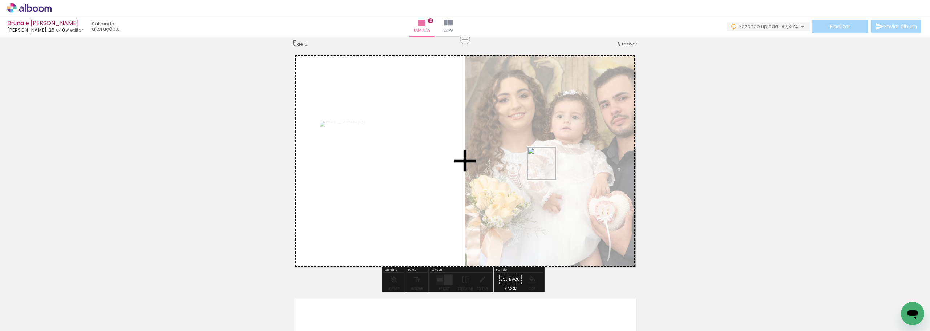
drag, startPoint x: 732, startPoint y: 309, endPoint x: 547, endPoint y: 167, distance: 233.9
click at [547, 167] on quentale-workspace at bounding box center [465, 165] width 930 height 331
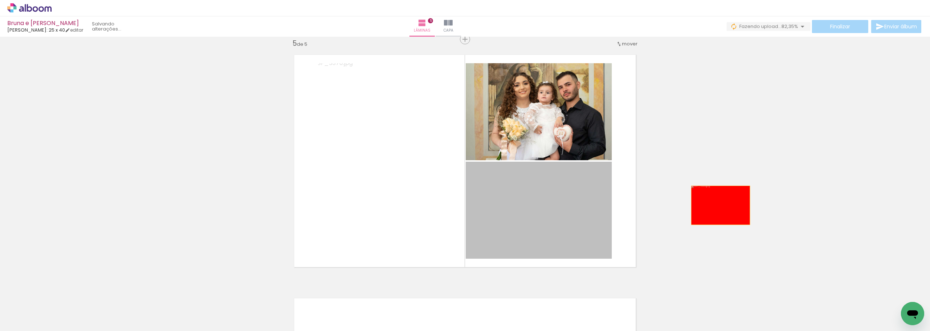
drag, startPoint x: 577, startPoint y: 213, endPoint x: 766, endPoint y: 193, distance: 189.9
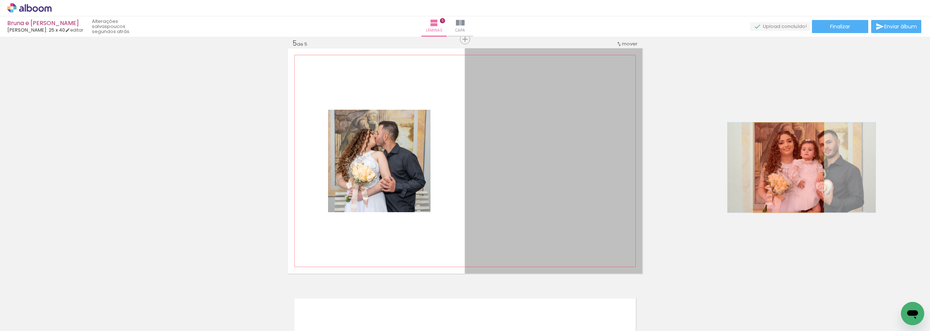
drag, startPoint x: 603, startPoint y: 176, endPoint x: 789, endPoint y: 166, distance: 186.2
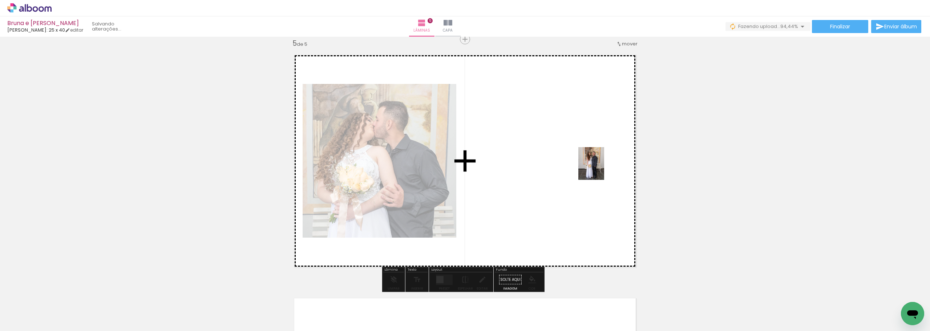
drag, startPoint x: 771, startPoint y: 308, endPoint x: 585, endPoint y: 154, distance: 240.9
click at [585, 154] on quentale-workspace at bounding box center [465, 165] width 930 height 331
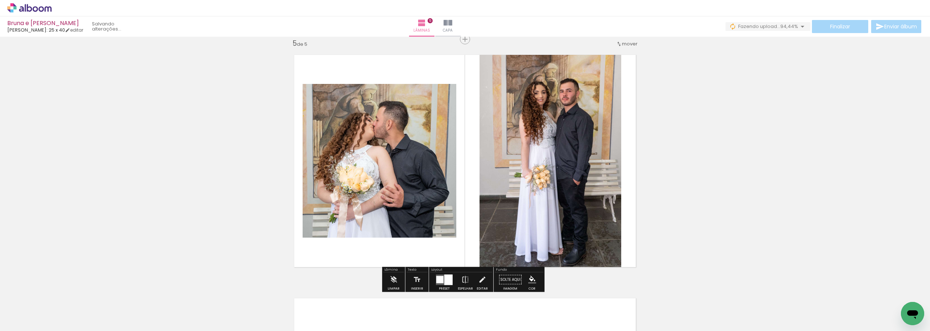
click at [445, 281] on div at bounding box center [448, 279] width 8 height 11
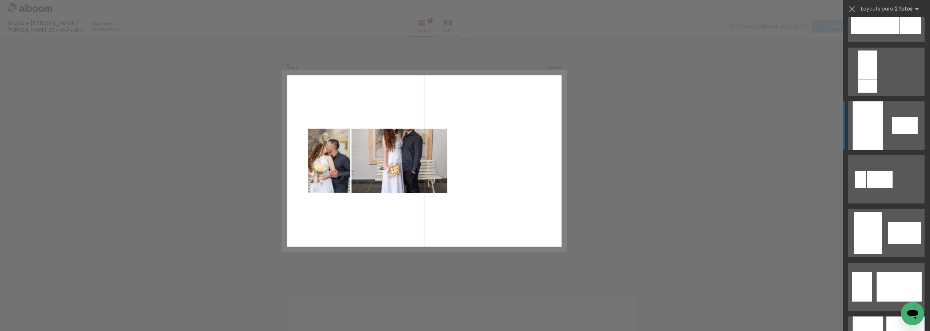
scroll to position [1997, 0]
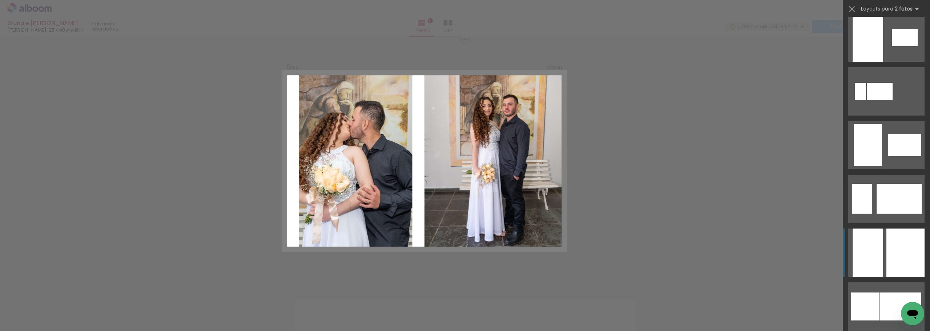
click at [890, 251] on div at bounding box center [905, 252] width 38 height 48
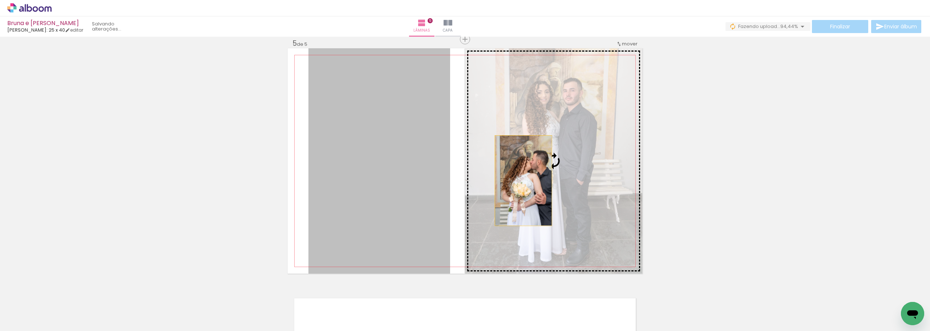
drag, startPoint x: 421, startPoint y: 188, endPoint x: 529, endPoint y: 180, distance: 108.5
click at [0, 0] on slot at bounding box center [0, 0] width 0 height 0
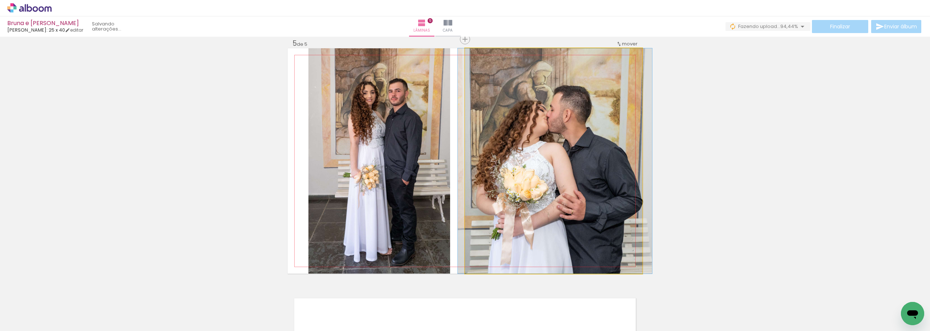
drag, startPoint x: 562, startPoint y: 188, endPoint x: 563, endPoint y: 178, distance: 9.9
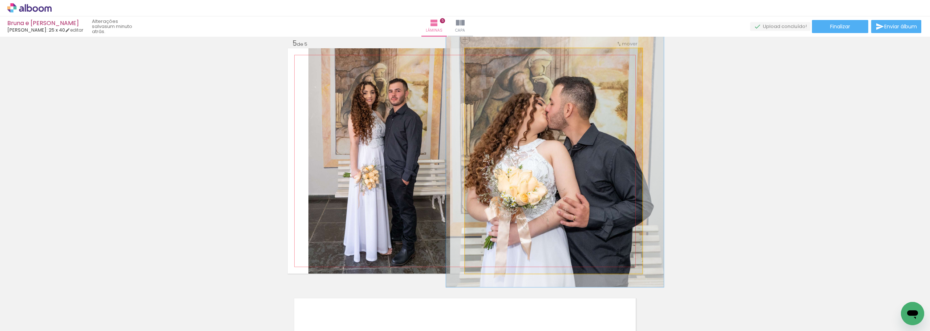
type paper-slider "112"
click at [484, 57] on div at bounding box center [485, 56] width 12 height 12
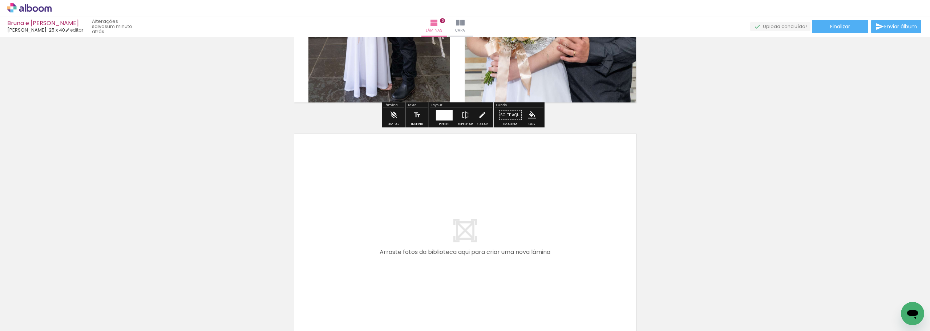
scroll to position [1237, 0]
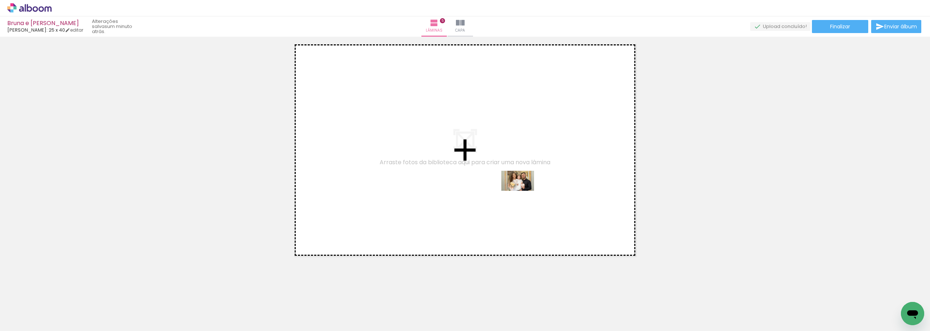
drag, startPoint x: 651, startPoint y: 309, endPoint x: 523, endPoint y: 192, distance: 173.0
click at [523, 192] on quentale-workspace at bounding box center [465, 165] width 930 height 331
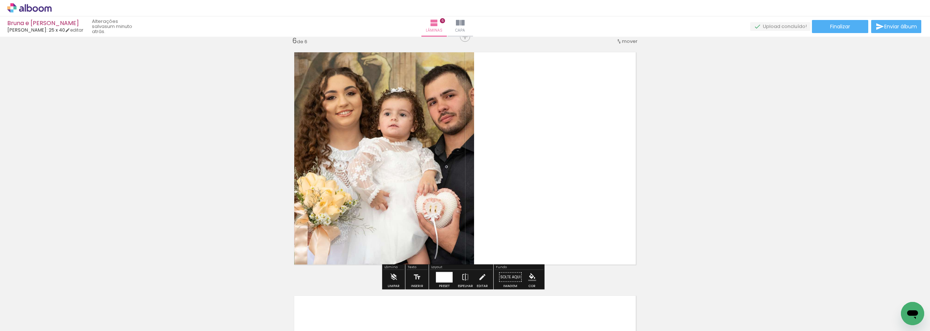
scroll to position [1226, 0]
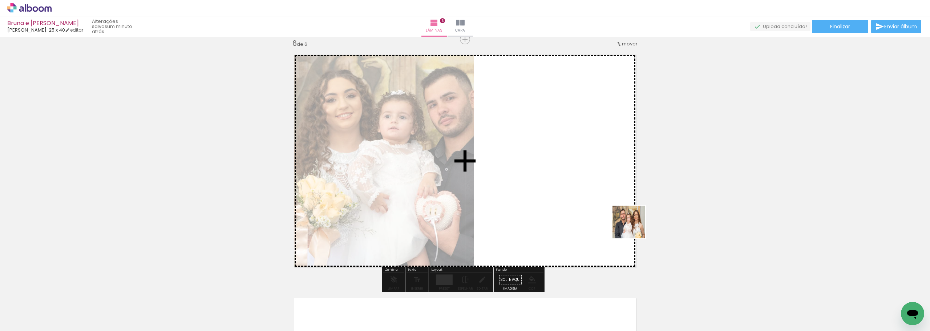
drag, startPoint x: 685, startPoint y: 307, endPoint x: 581, endPoint y: 166, distance: 175.6
click at [581, 166] on quentale-workspace at bounding box center [465, 165] width 930 height 331
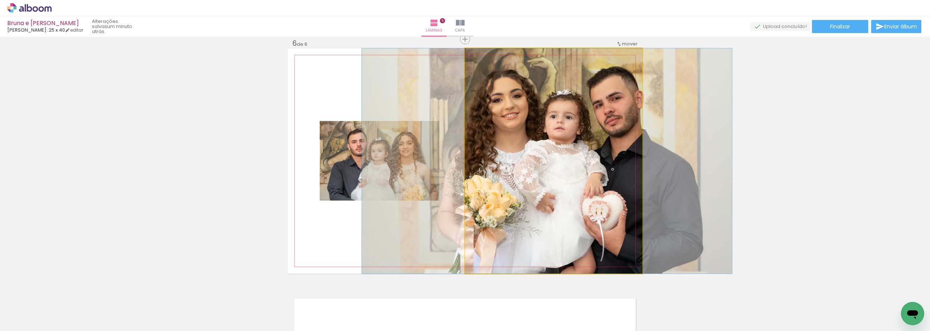
drag, startPoint x: 582, startPoint y: 166, endPoint x: 576, endPoint y: 165, distance: 6.5
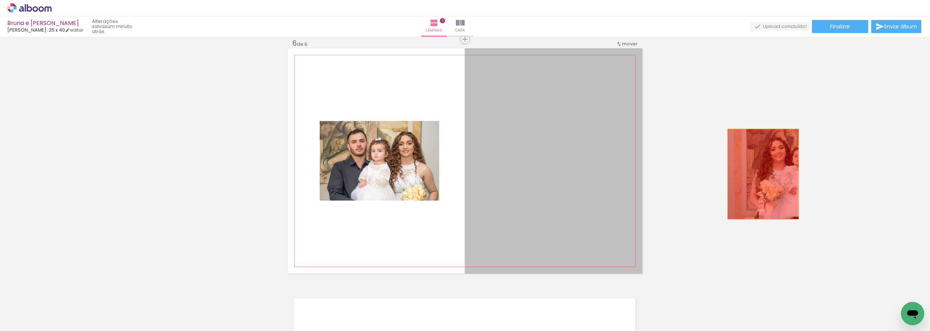
drag, startPoint x: 556, startPoint y: 194, endPoint x: 760, endPoint y: 174, distance: 204.7
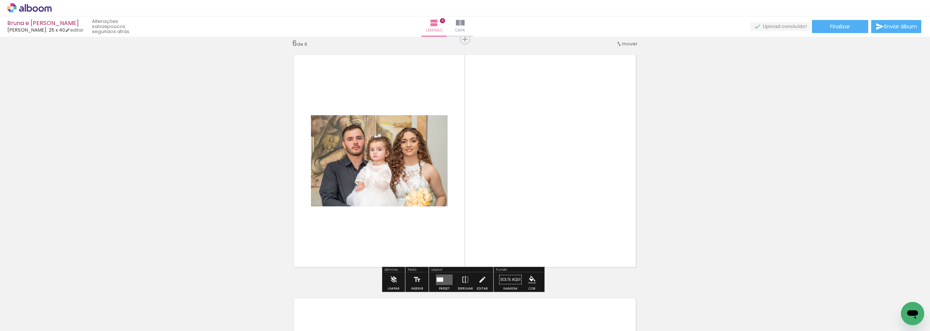
scroll to position [0, 0]
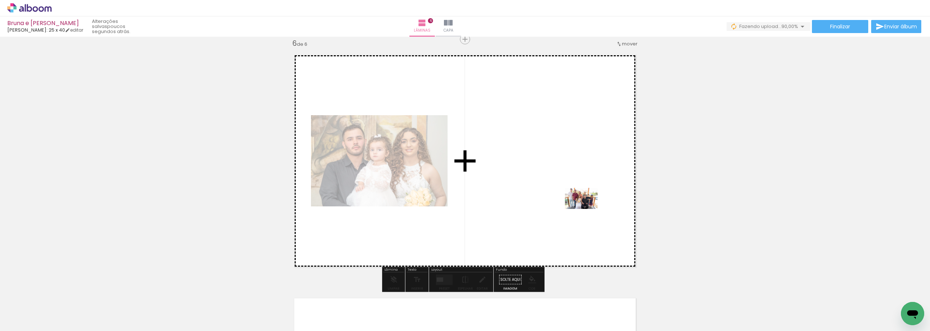
drag, startPoint x: 814, startPoint y: 307, endPoint x: 587, endPoint y: 210, distance: 247.6
click at [587, 210] on quentale-workspace at bounding box center [465, 165] width 930 height 331
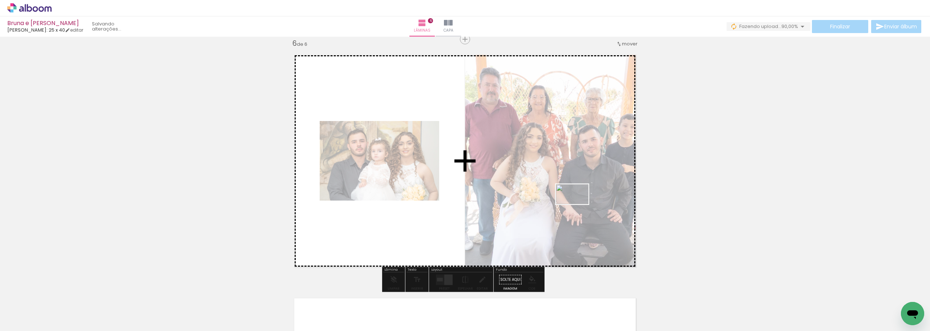
drag, startPoint x: 837, startPoint y: 299, endPoint x: 540, endPoint y: 190, distance: 315.8
click at [541, 191] on quentale-workspace at bounding box center [465, 165] width 930 height 331
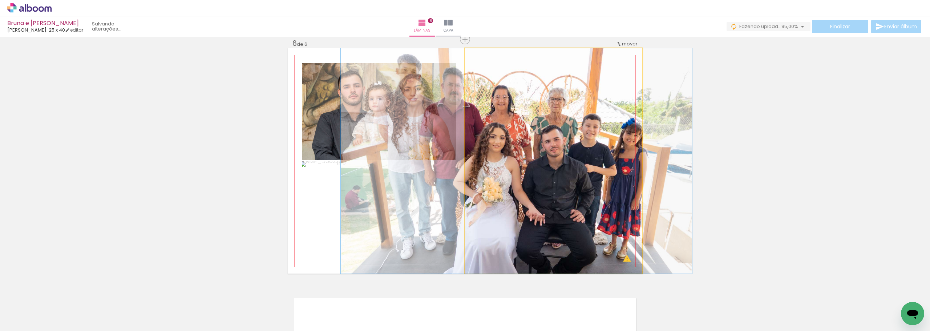
scroll to position [1997, 0]
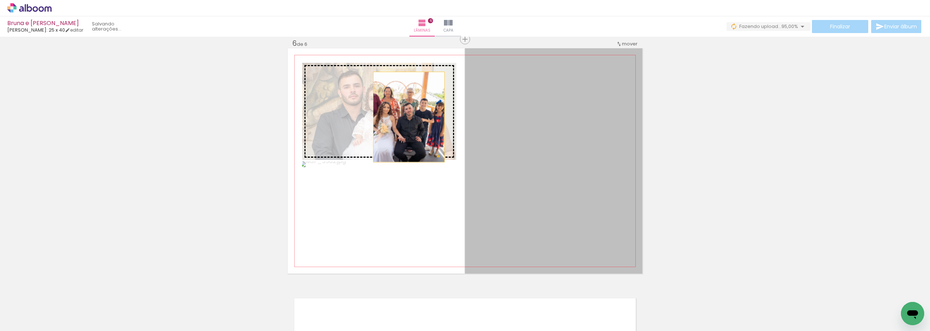
click at [0, 0] on slot at bounding box center [0, 0] width 0 height 0
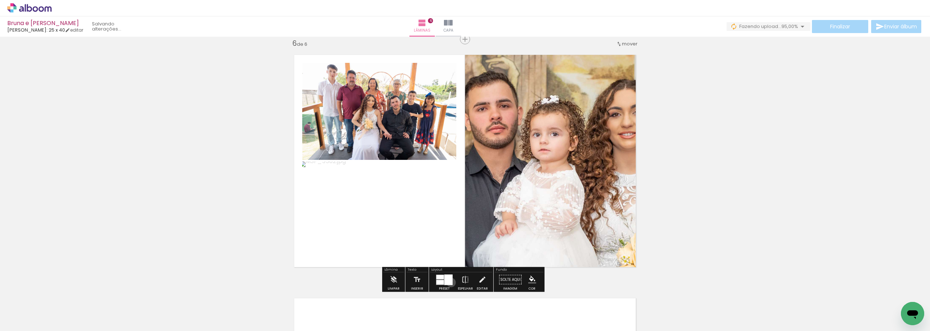
drag, startPoint x: 449, startPoint y: 282, endPoint x: 546, endPoint y: 262, distance: 98.7
click at [449, 283] on div at bounding box center [448, 279] width 8 height 11
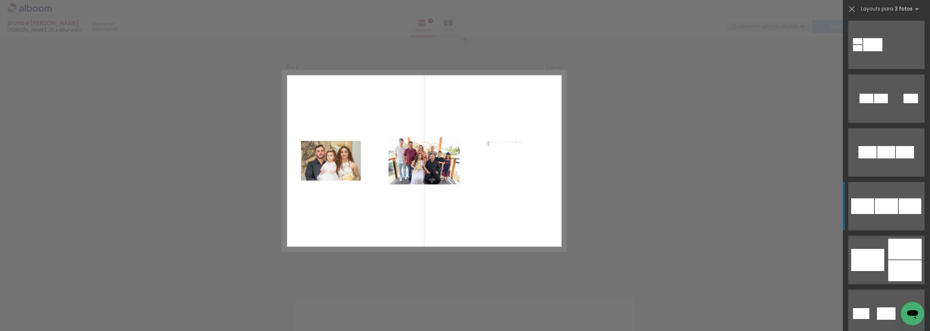
scroll to position [218, 0]
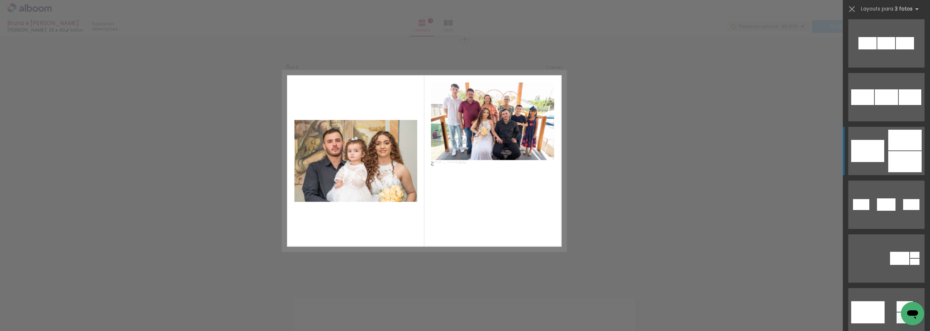
click at [861, 154] on div at bounding box center [867, 151] width 33 height 22
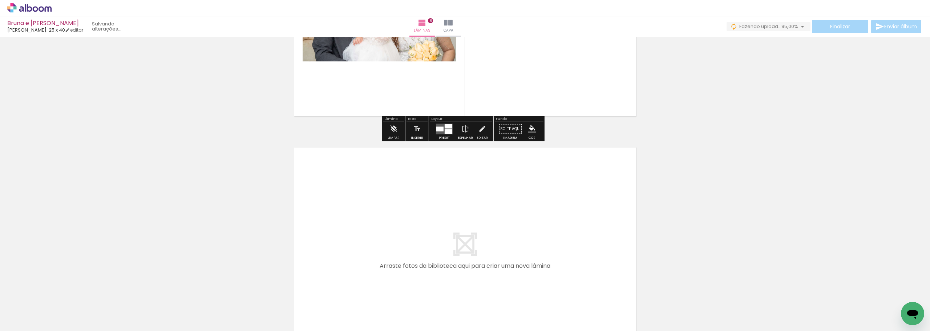
scroll to position [1444, 0]
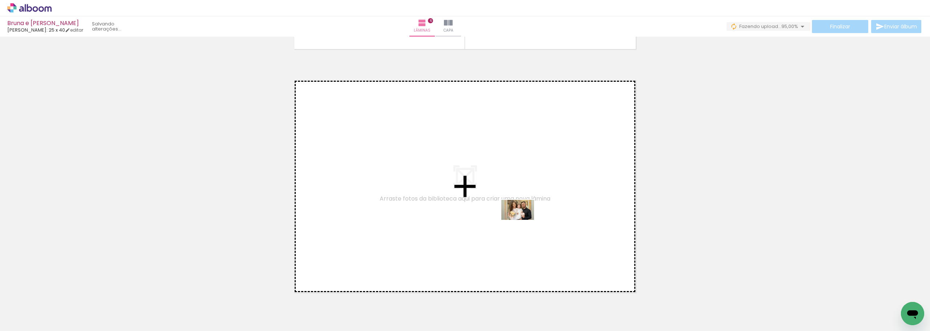
drag, startPoint x: 648, startPoint y: 311, endPoint x: 523, endPoint y: 221, distance: 154.3
click at [523, 221] on quentale-workspace at bounding box center [465, 165] width 930 height 331
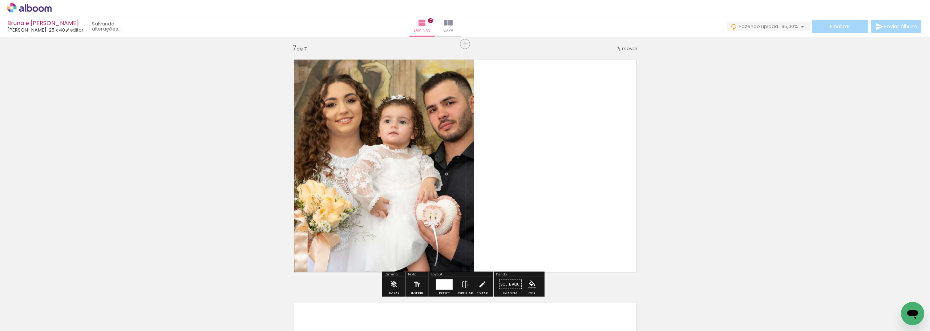
scroll to position [1469, 0]
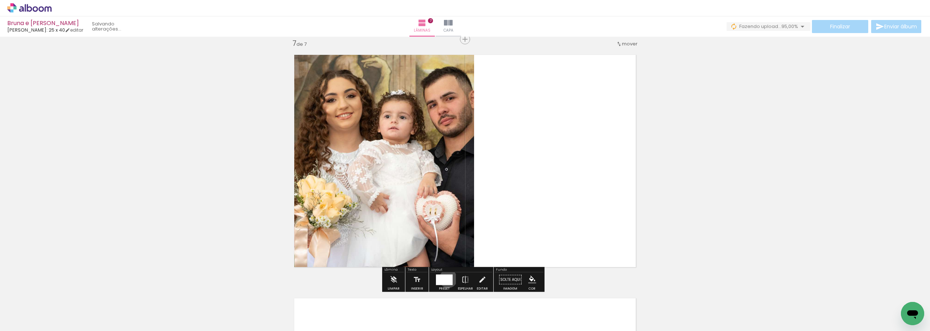
click at [446, 279] on div at bounding box center [444, 279] width 17 height 11
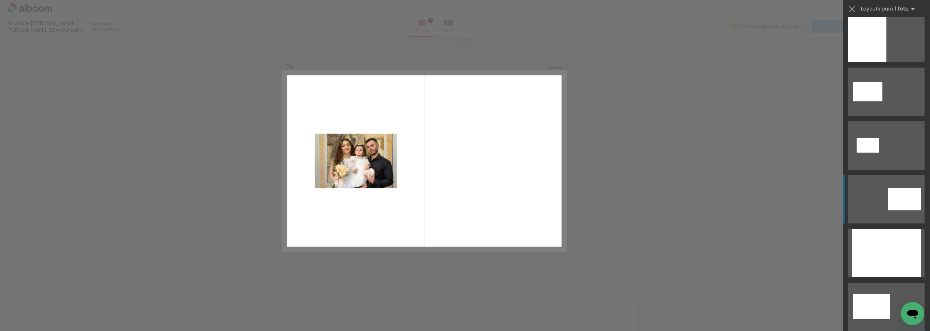
scroll to position [327, 0]
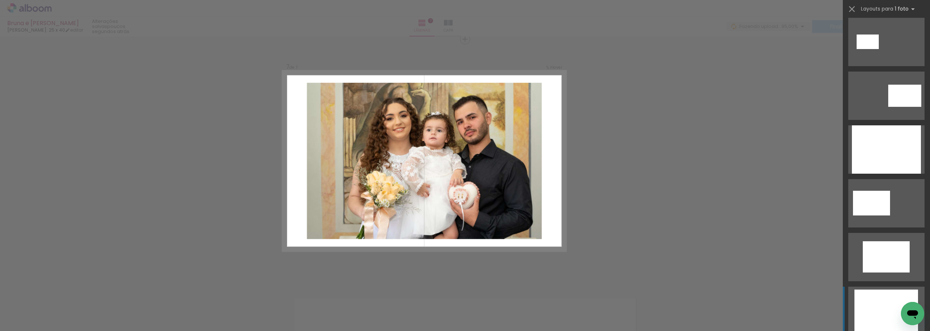
click at [886, 307] on div at bounding box center [886, 310] width 64 height 42
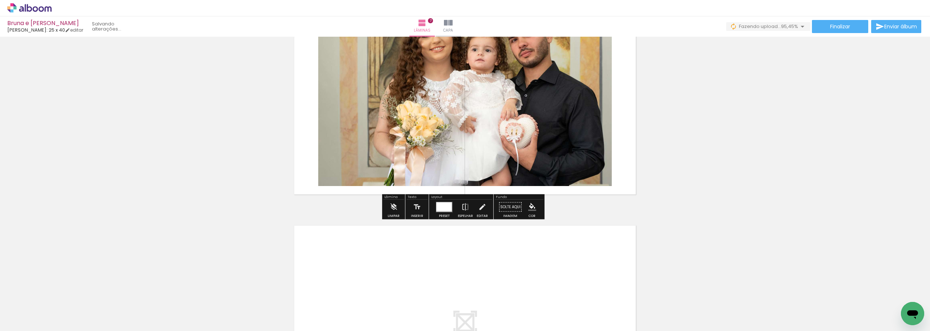
scroll to position [0, 27]
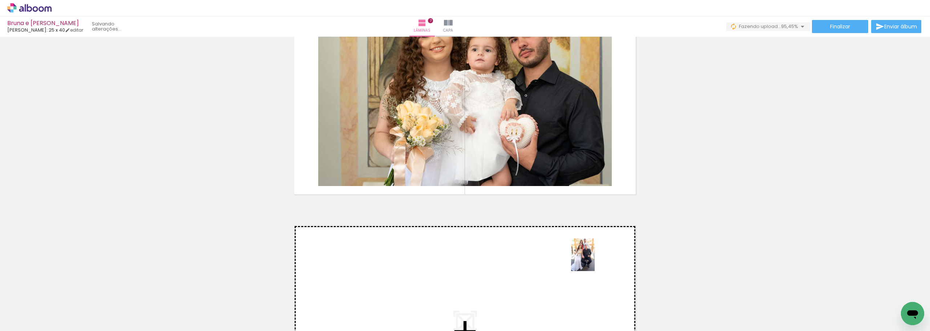
drag, startPoint x: 856, startPoint y: 298, endPoint x: 592, endPoint y: 260, distance: 266.0
click at [592, 260] on quentale-workspace at bounding box center [465, 165] width 930 height 331
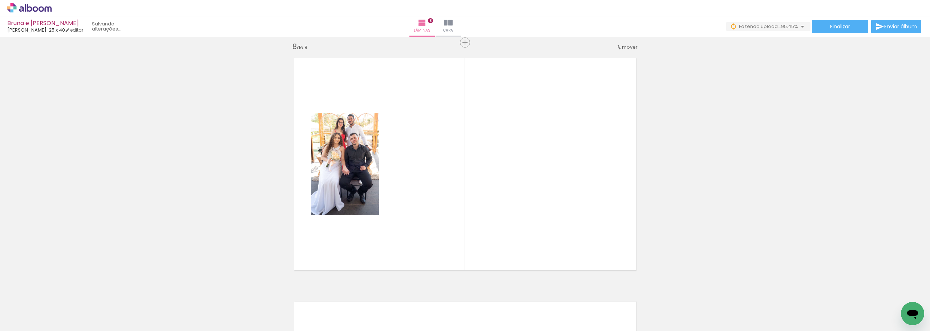
scroll to position [1713, 0]
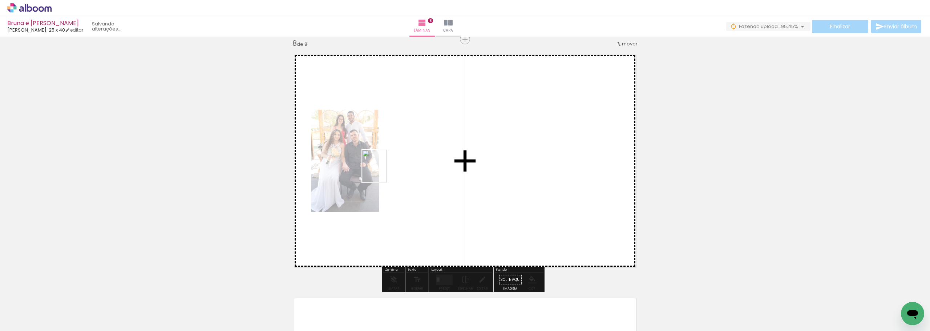
drag, startPoint x: 896, startPoint y: 301, endPoint x: 384, endPoint y: 171, distance: 528.3
click at [384, 171] on quentale-workspace at bounding box center [465, 165] width 930 height 331
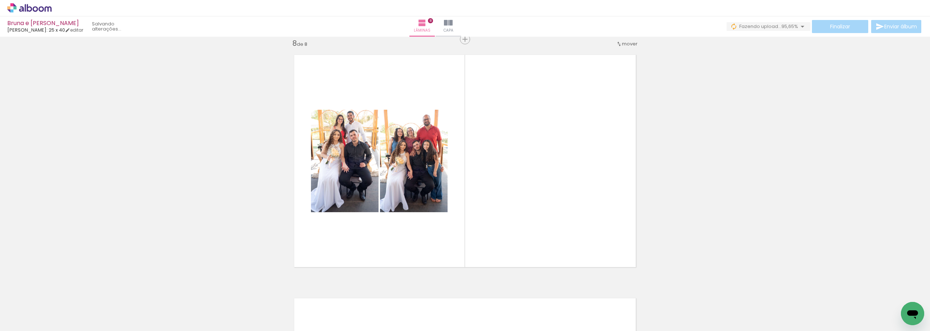
scroll to position [0, 68]
drag, startPoint x: 817, startPoint y: 327, endPoint x: 7, endPoint y: 17, distance: 867.7
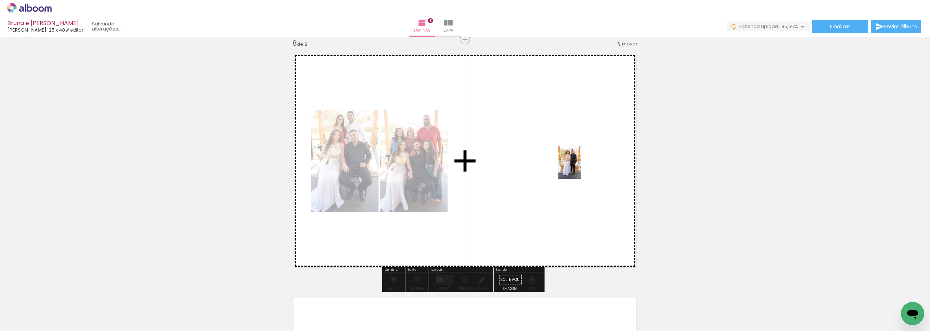
drag, startPoint x: 901, startPoint y: 296, endPoint x: 580, endPoint y: 167, distance: 346.3
click at [580, 167] on quentale-workspace at bounding box center [465, 165] width 930 height 331
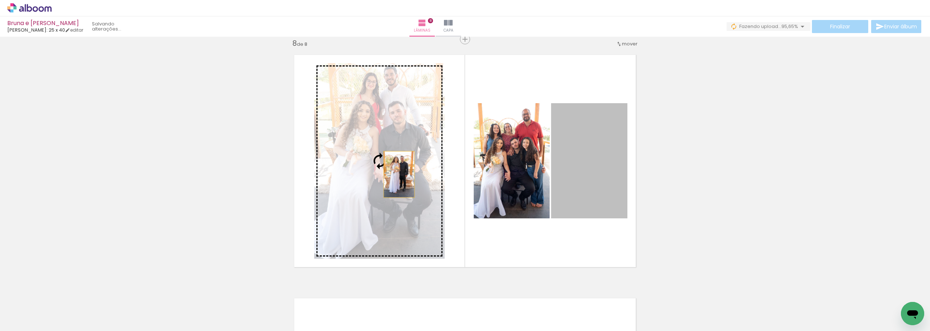
drag, startPoint x: 587, startPoint y: 150, endPoint x: 393, endPoint y: 174, distance: 195.4
click at [0, 0] on slot at bounding box center [0, 0] width 0 height 0
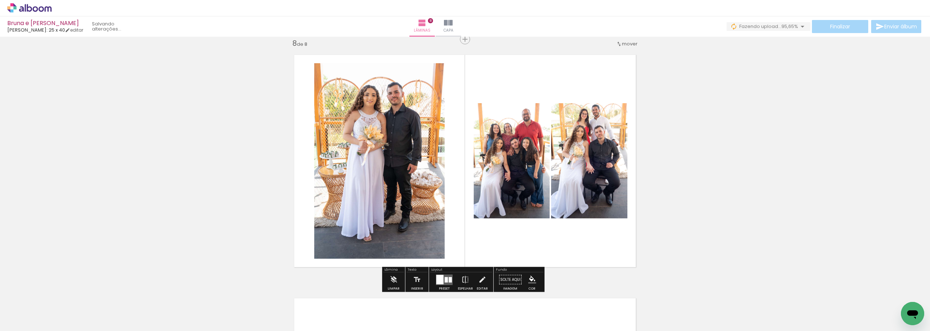
scroll to position [0, 68]
click at [441, 282] on div at bounding box center [439, 279] width 7 height 9
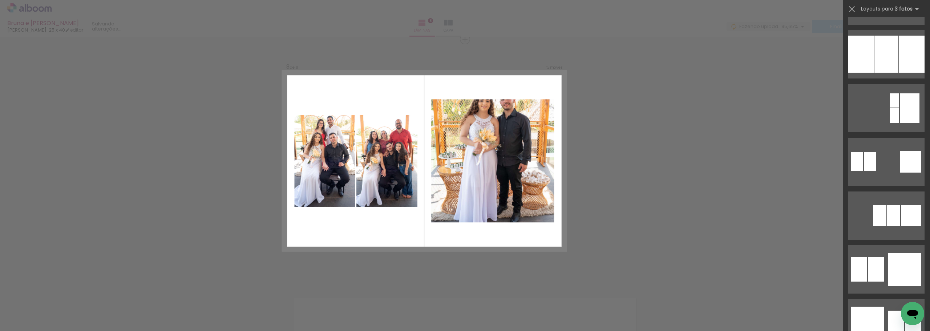
scroll to position [799, 0]
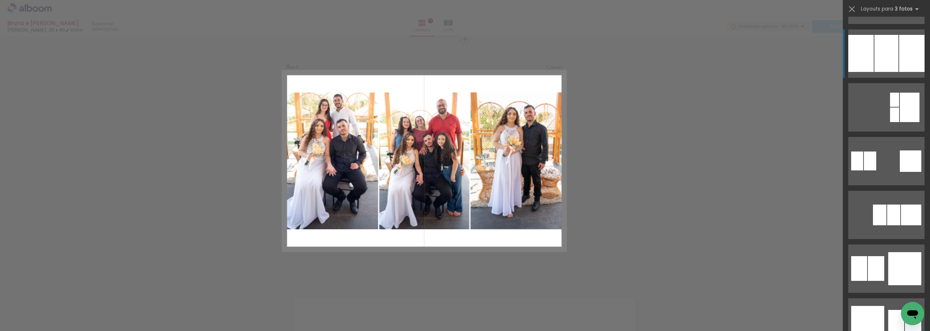
click at [885, 68] on div at bounding box center [886, 53] width 24 height 37
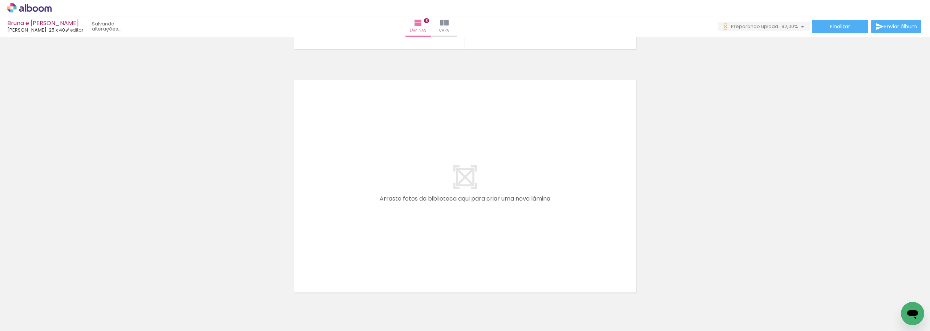
scroll to position [0, 149]
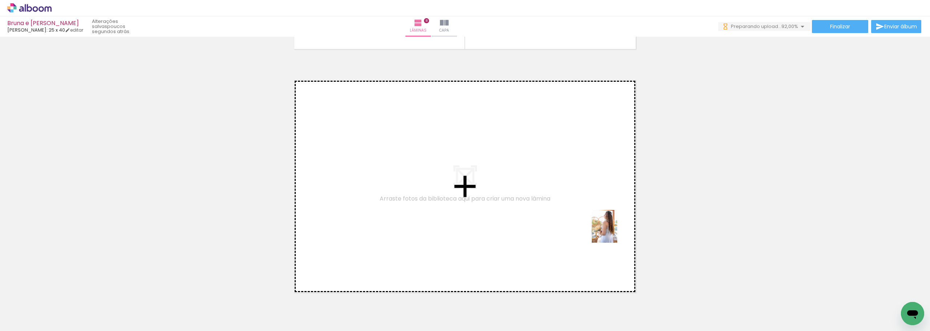
drag, startPoint x: 861, startPoint y: 307, endPoint x: 714, endPoint y: 253, distance: 157.1
click at [546, 219] on quentale-workspace at bounding box center [465, 165] width 930 height 331
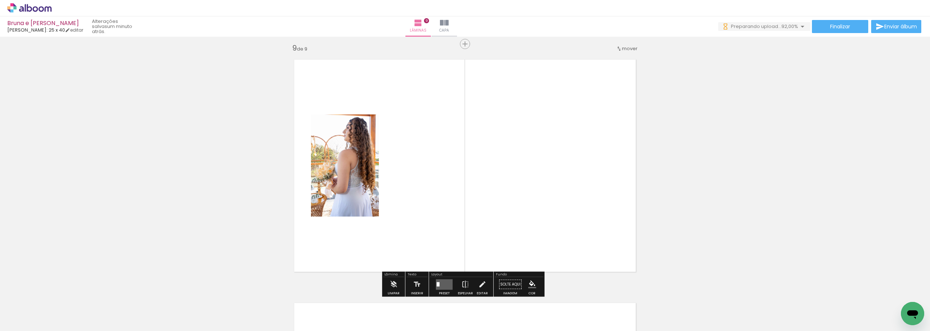
scroll to position [1956, 0]
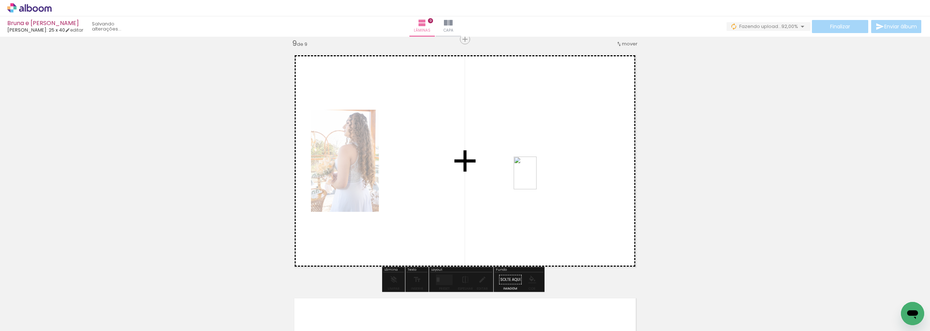
drag, startPoint x: 903, startPoint y: 302, endPoint x: 535, endPoint y: 178, distance: 387.8
click at [535, 178] on quentale-workspace at bounding box center [465, 165] width 930 height 331
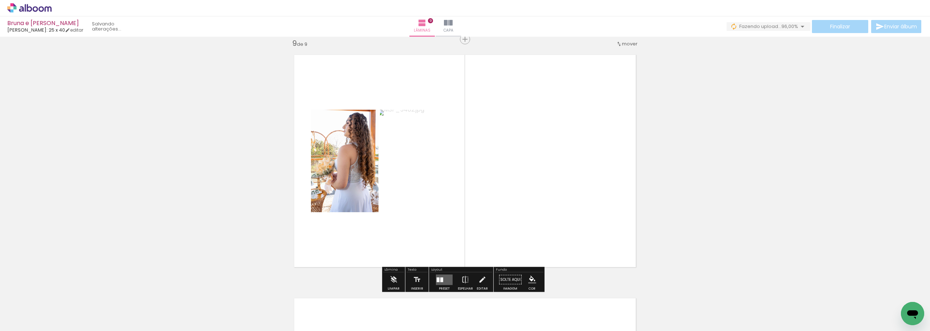
click at [441, 277] on div at bounding box center [441, 279] width 3 height 5
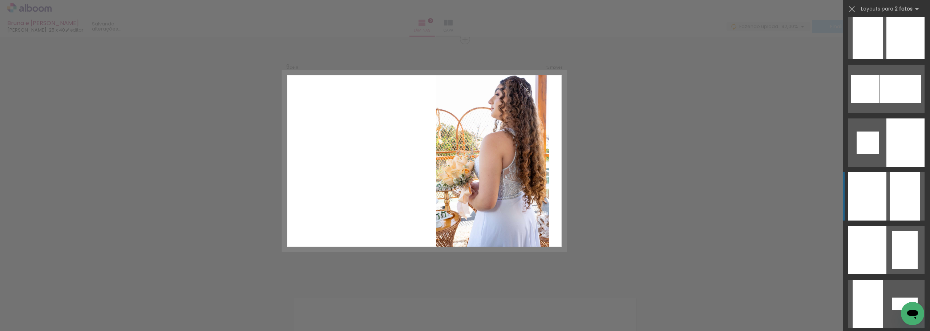
scroll to position [2215, 0]
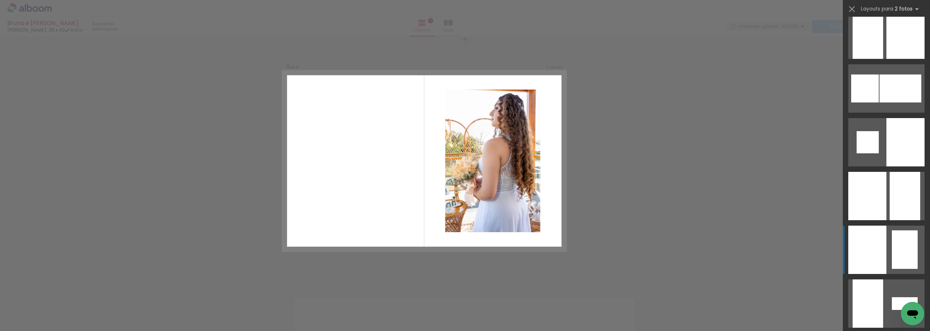
click at [873, 255] on div at bounding box center [867, 250] width 38 height 48
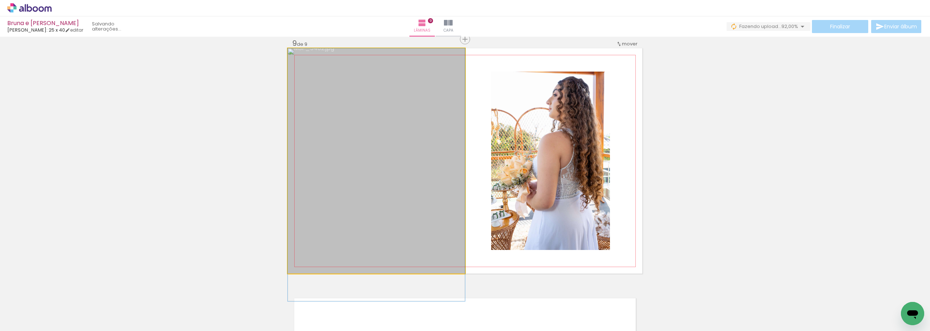
drag, startPoint x: 409, startPoint y: 133, endPoint x: 407, endPoint y: 155, distance: 22.3
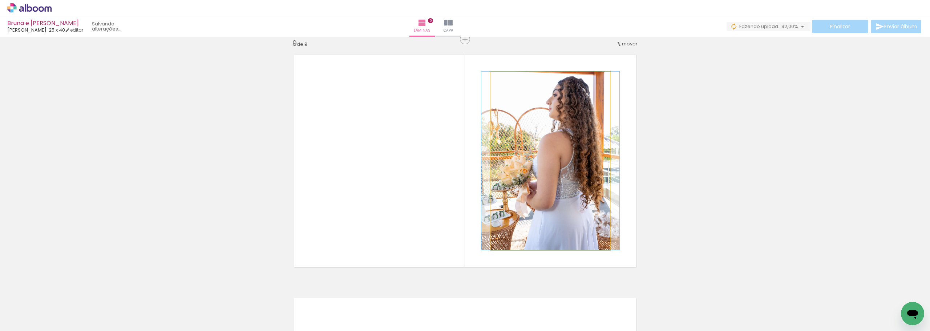
click at [576, 196] on quentale-photo at bounding box center [550, 161] width 119 height 178
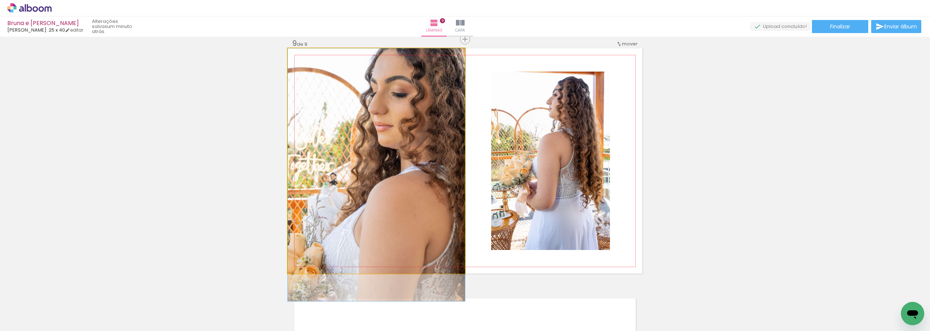
drag, startPoint x: 409, startPoint y: 180, endPoint x: 408, endPoint y: 187, distance: 7.3
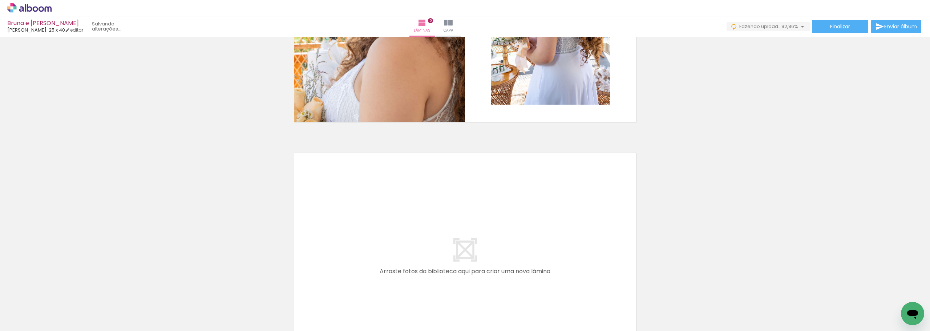
scroll to position [0, 271]
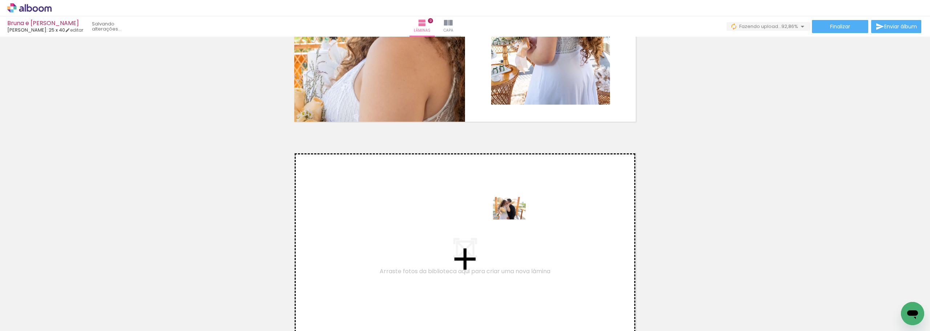
drag, startPoint x: 819, startPoint y: 312, endPoint x: 512, endPoint y: 220, distance: 320.5
click at [512, 220] on quentale-workspace at bounding box center [465, 165] width 930 height 331
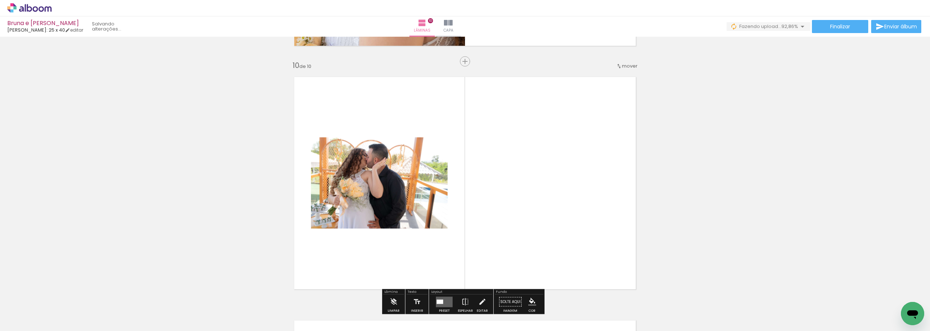
scroll to position [2199, 0]
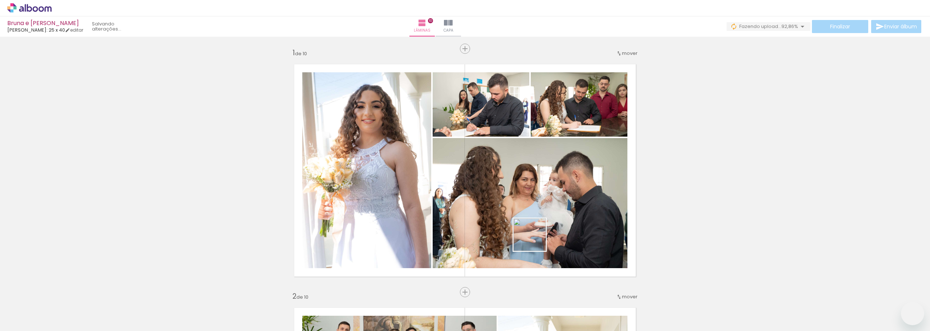
click at [401, 252] on quentale-workspace at bounding box center [465, 165] width 930 height 331
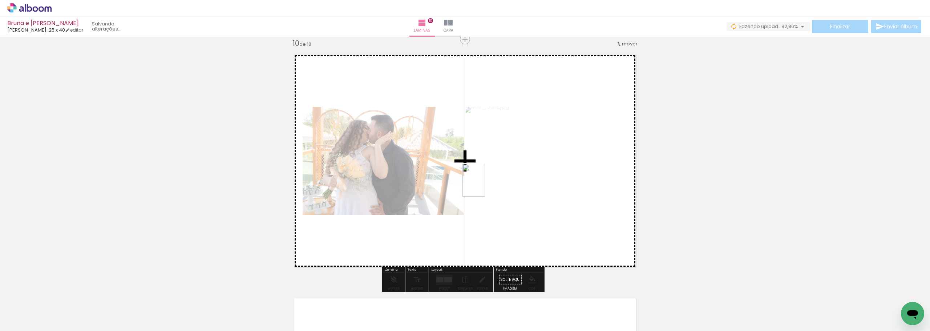
drag, startPoint x: 861, startPoint y: 308, endPoint x: 468, endPoint y: 182, distance: 412.4
click at [471, 183] on quentale-workspace at bounding box center [465, 165] width 930 height 331
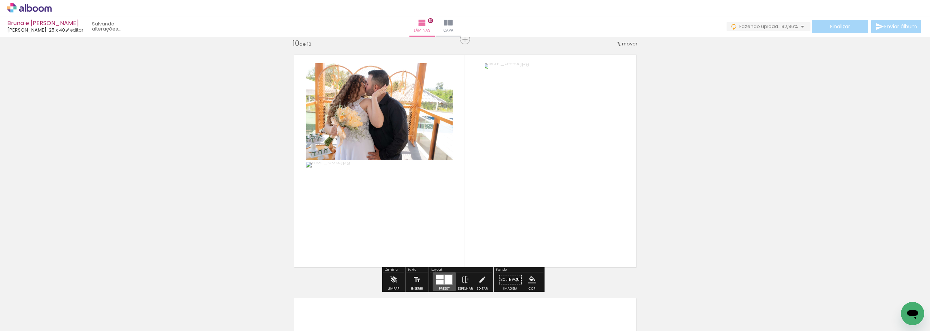
click at [445, 280] on div at bounding box center [448, 279] width 7 height 9
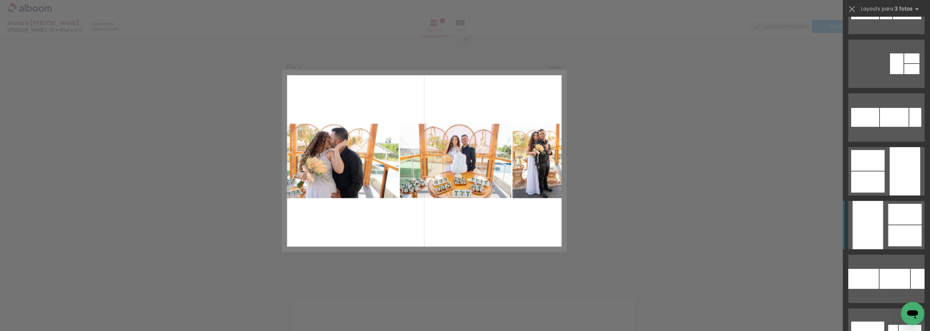
scroll to position [1017, 0]
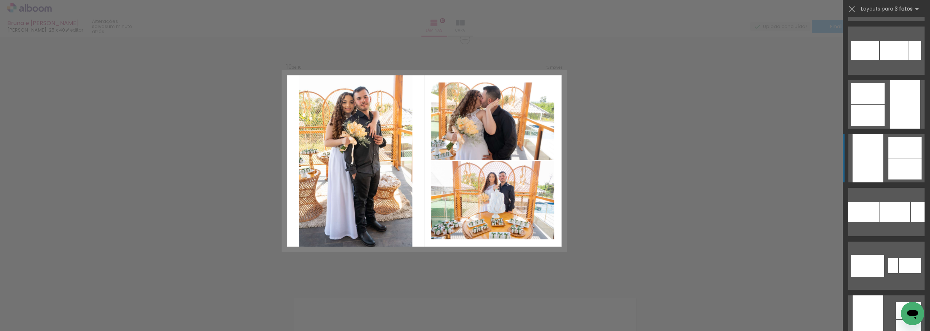
click at [861, 162] on div at bounding box center [867, 158] width 31 height 48
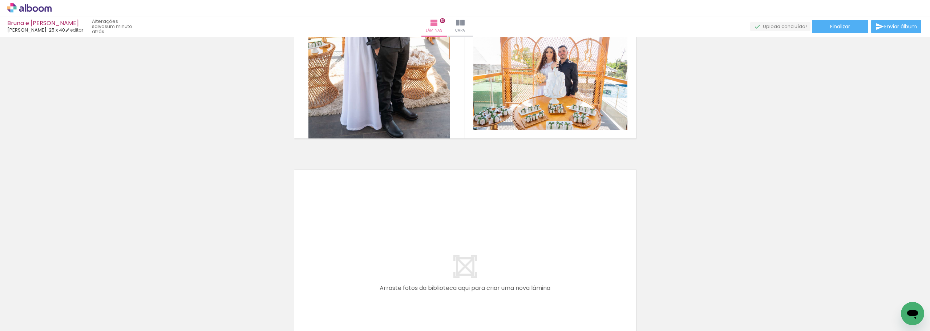
scroll to position [2272, 0]
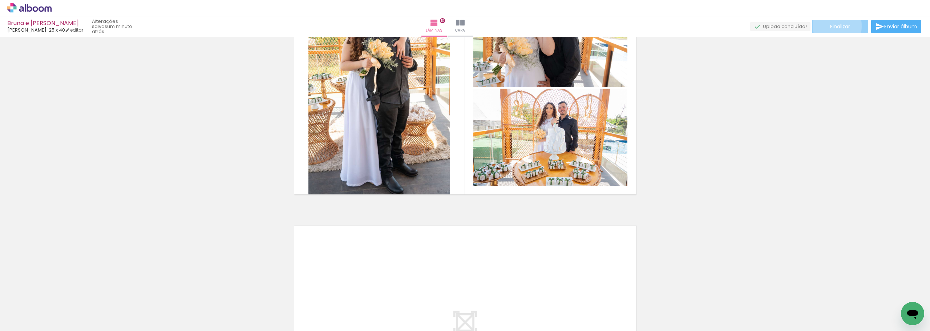
click at [834, 26] on span "Finalizar" at bounding box center [840, 26] width 20 height 5
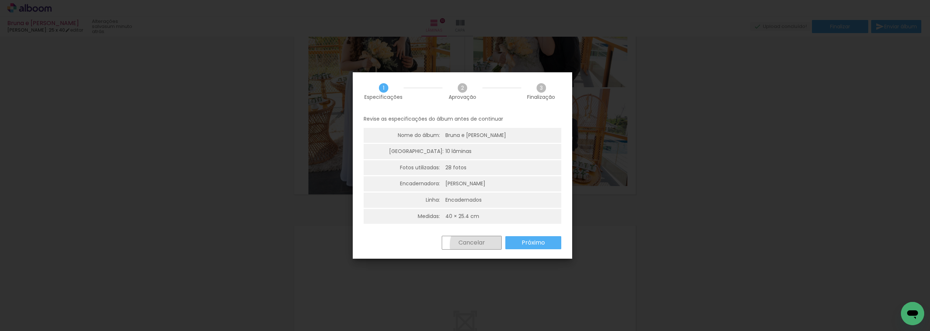
click at [0, 0] on slot "Cancelar" at bounding box center [0, 0] width 0 height 0
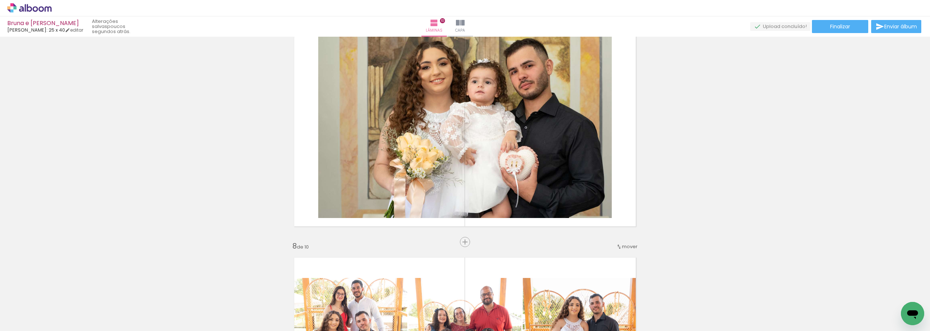
scroll to position [1509, 0]
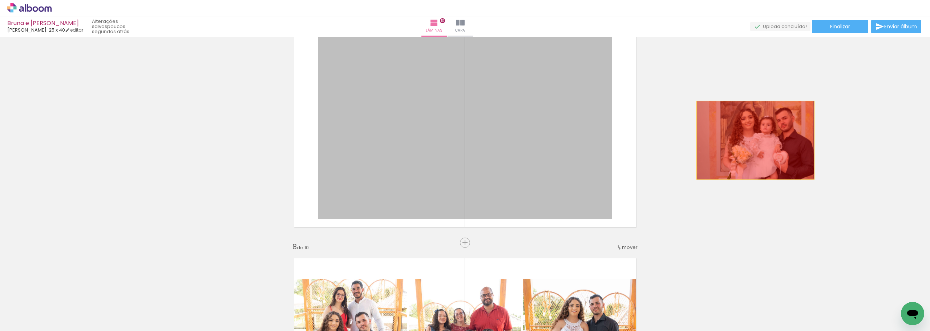
drag, startPoint x: 560, startPoint y: 144, endPoint x: 752, endPoint y: 140, distance: 192.5
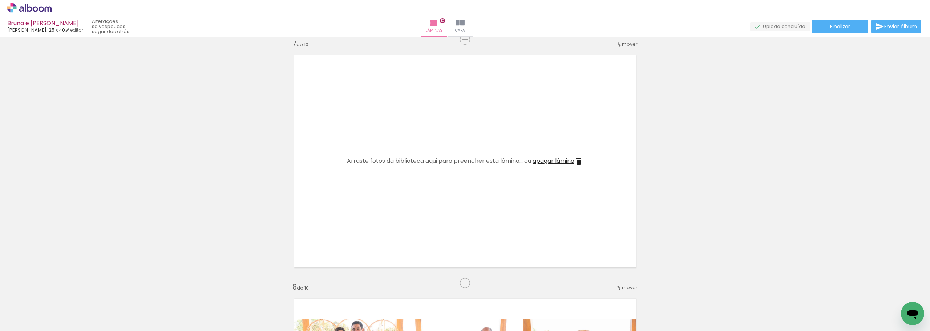
scroll to position [1400, 0]
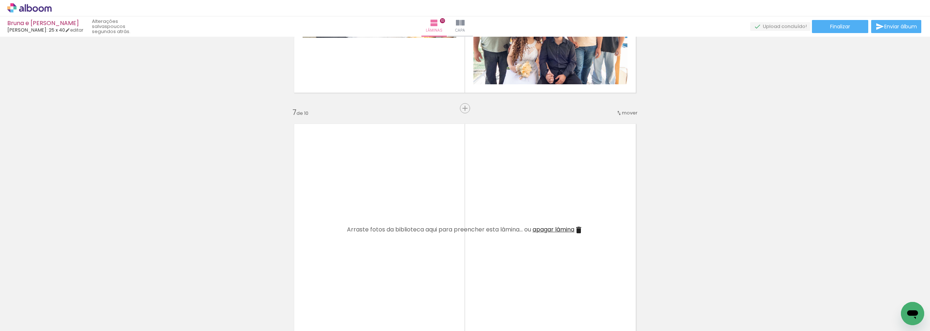
click at [579, 231] on iron-icon at bounding box center [578, 230] width 9 height 9
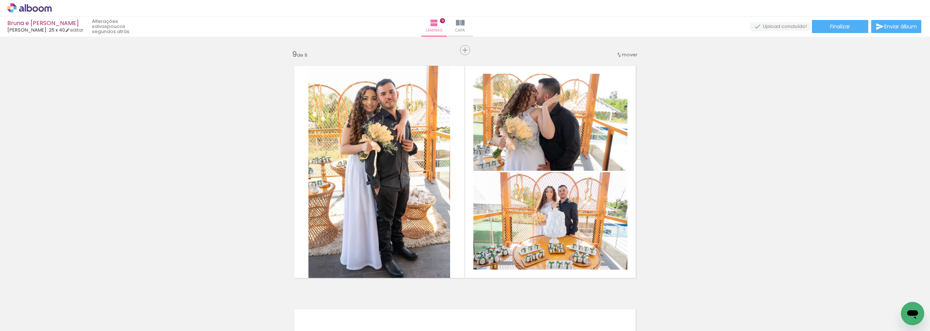
scroll to position [2054, 0]
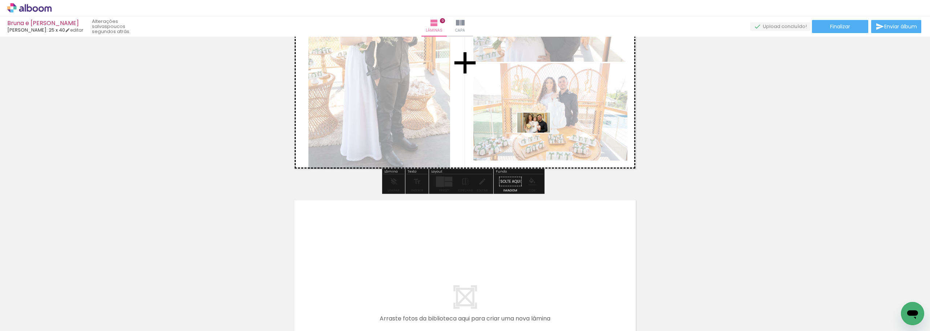
drag, startPoint x: 400, startPoint y: 293, endPoint x: 539, endPoint y: 134, distance: 211.0
click at [539, 134] on quentale-workspace at bounding box center [465, 165] width 930 height 331
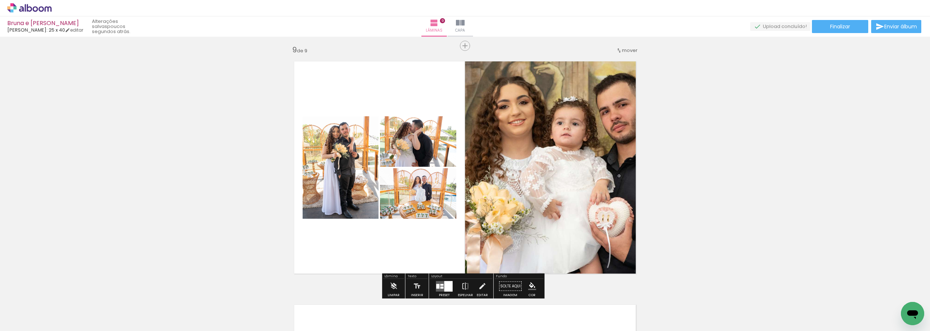
scroll to position [1945, 0]
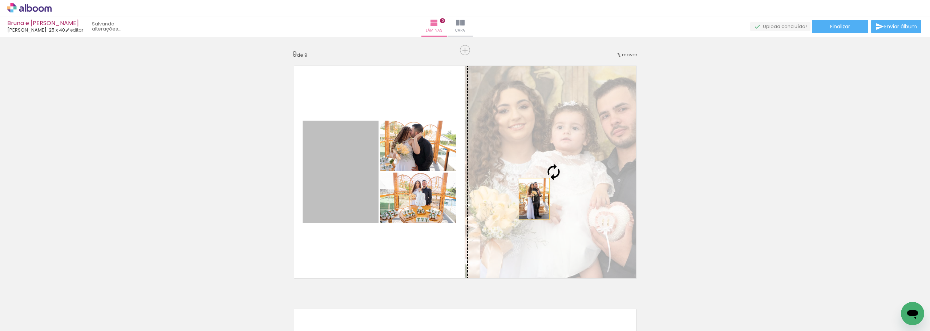
drag, startPoint x: 350, startPoint y: 193, endPoint x: 531, endPoint y: 199, distance: 181.7
click at [0, 0] on slot at bounding box center [0, 0] width 0 height 0
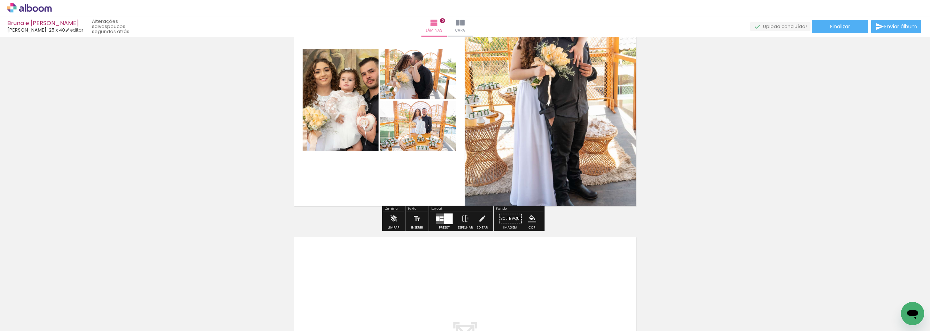
scroll to position [2018, 0]
click at [440, 217] on quentale-layouter at bounding box center [444, 217] width 17 height 11
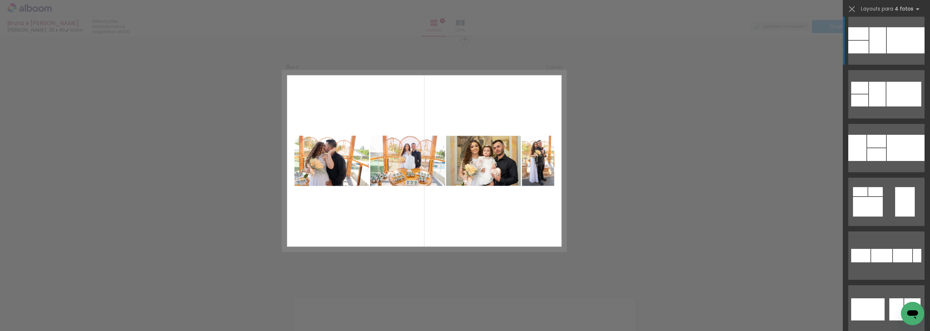
scroll to position [581, 0]
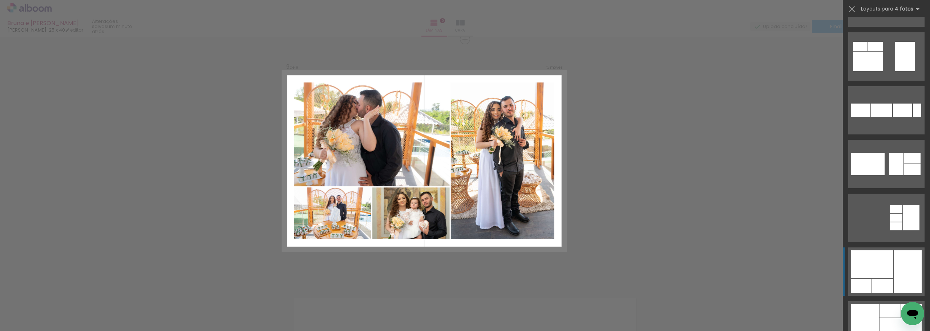
click at [868, 266] on div at bounding box center [872, 264] width 42 height 28
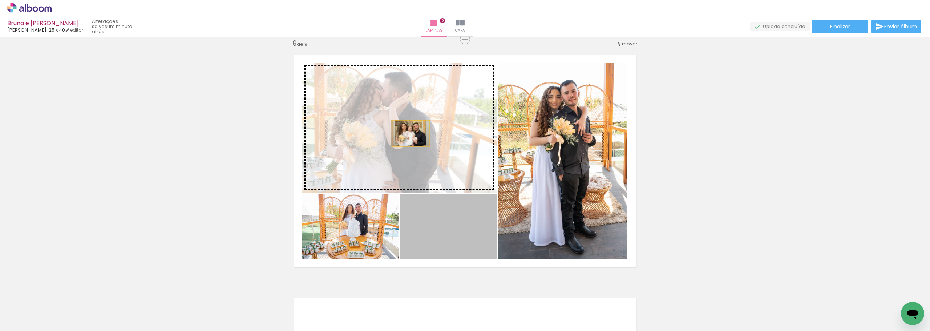
drag, startPoint x: 449, startPoint y: 237, endPoint x: 407, endPoint y: 133, distance: 112.1
click at [0, 0] on slot at bounding box center [0, 0] width 0 height 0
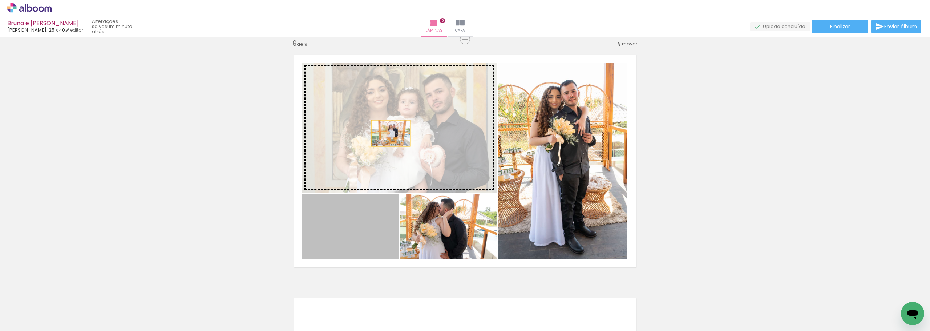
drag, startPoint x: 354, startPoint y: 229, endPoint x: 388, endPoint y: 130, distance: 104.4
click at [0, 0] on slot at bounding box center [0, 0] width 0 height 0
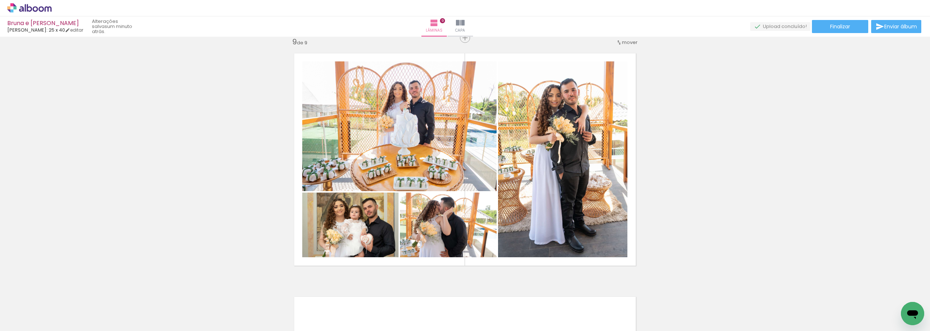
scroll to position [1956, 0]
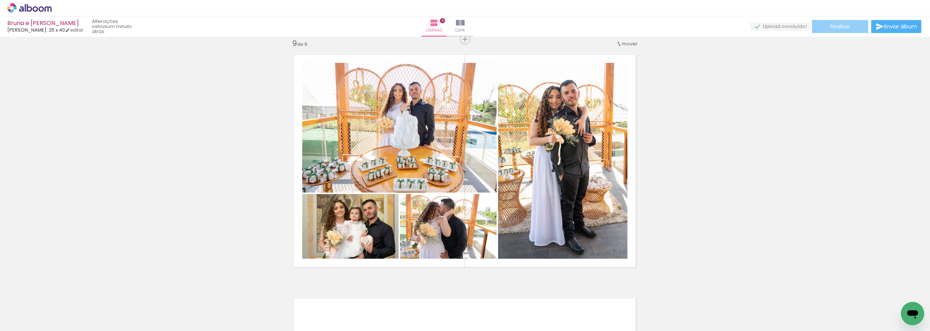
click at [844, 27] on span "Finalizar" at bounding box center [840, 26] width 20 height 5
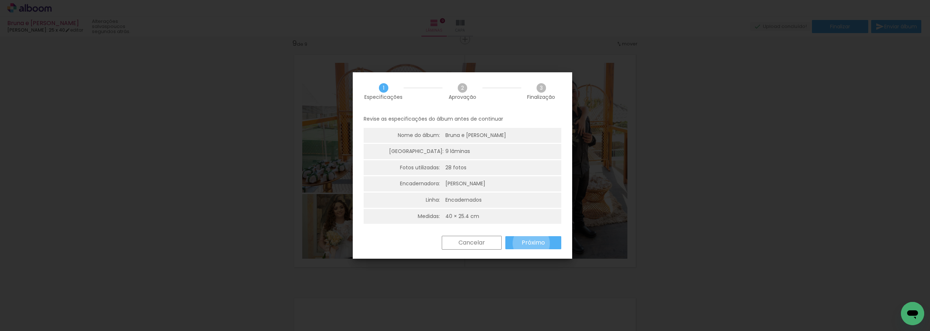
click at [0, 0] on slot "Próximo" at bounding box center [0, 0] width 0 height 0
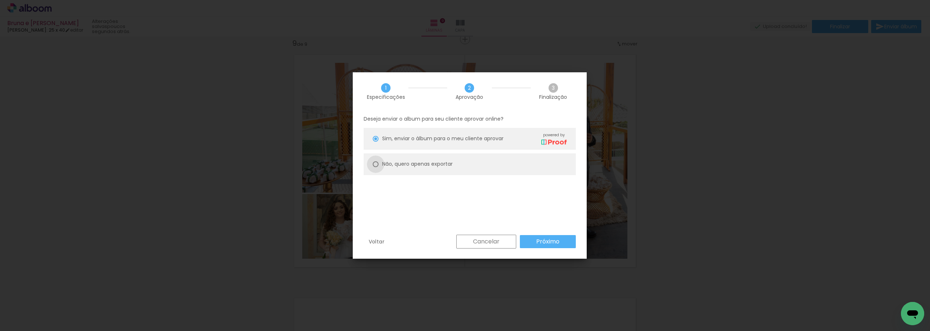
click at [378, 163] on div at bounding box center [376, 164] width 6 height 6
type paper-radio-button "on"
click at [0, 0] on slot "Próximo" at bounding box center [0, 0] width 0 height 0
type input "Alta, 300 DPI"
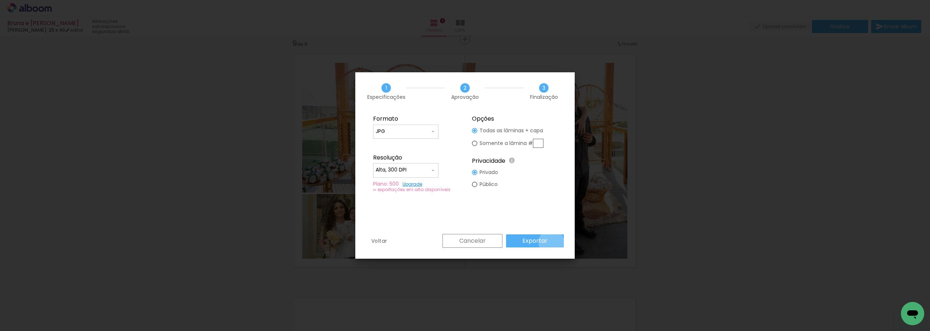
click at [552, 242] on paper-button "Exportar" at bounding box center [535, 240] width 58 height 13
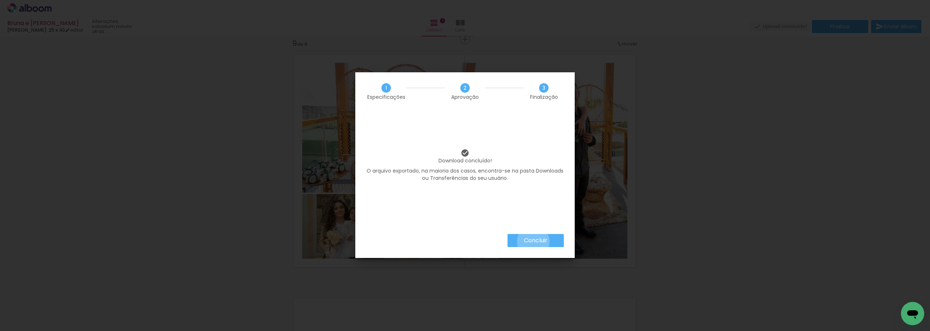
click at [0, 0] on slot "Concluir" at bounding box center [0, 0] width 0 height 0
